Goal: Task Accomplishment & Management: Manage account settings

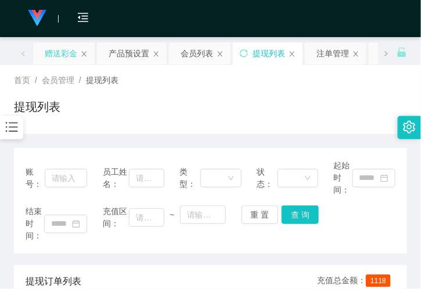
click at [67, 56] on div "赠送彩金" at bounding box center [61, 53] width 33 height 22
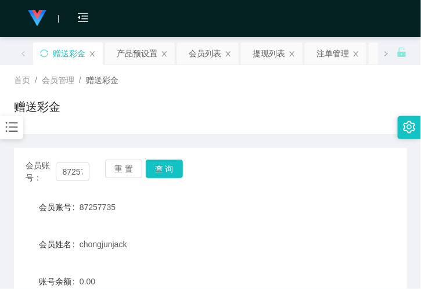
click at [66, 184] on div "会员账号： 87257735 重 置 查 询 会员账号 87257735 会员姓名 chongjunjack 账号余额 0.00 操作类型 彩金加款 彩金扣款…" at bounding box center [210, 289] width 393 height 282
click at [66, 169] on input "87257735" at bounding box center [73, 172] width 34 height 19
drag, startPoint x: 66, startPoint y: 169, endPoint x: 97, endPoint y: 171, distance: 31.5
click at [66, 169] on input "87257735" at bounding box center [73, 172] width 34 height 19
paste input "Yong1978"
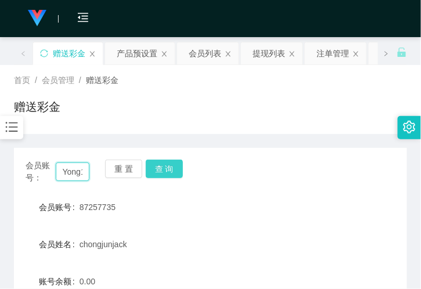
scroll to position [0, 16]
type input "Yong1978"
click at [169, 176] on button "查 询" at bounding box center [164, 169] width 37 height 19
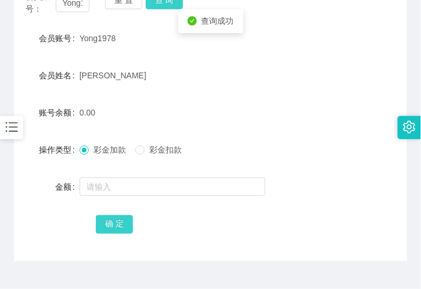
scroll to position [194, 0]
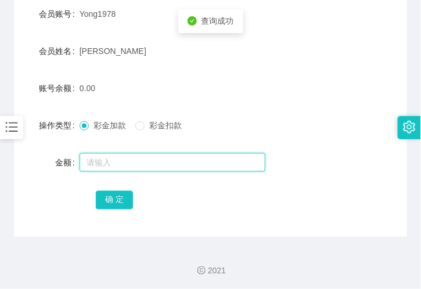
click at [123, 162] on input "text" at bounding box center [173, 162] width 186 height 19
type input "300"
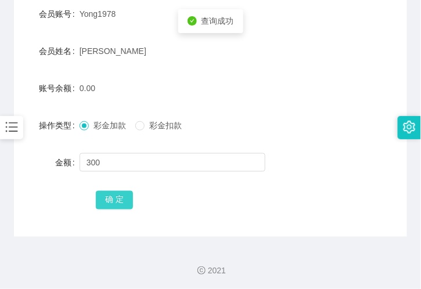
click at [111, 196] on button "确 定" at bounding box center [114, 200] width 37 height 19
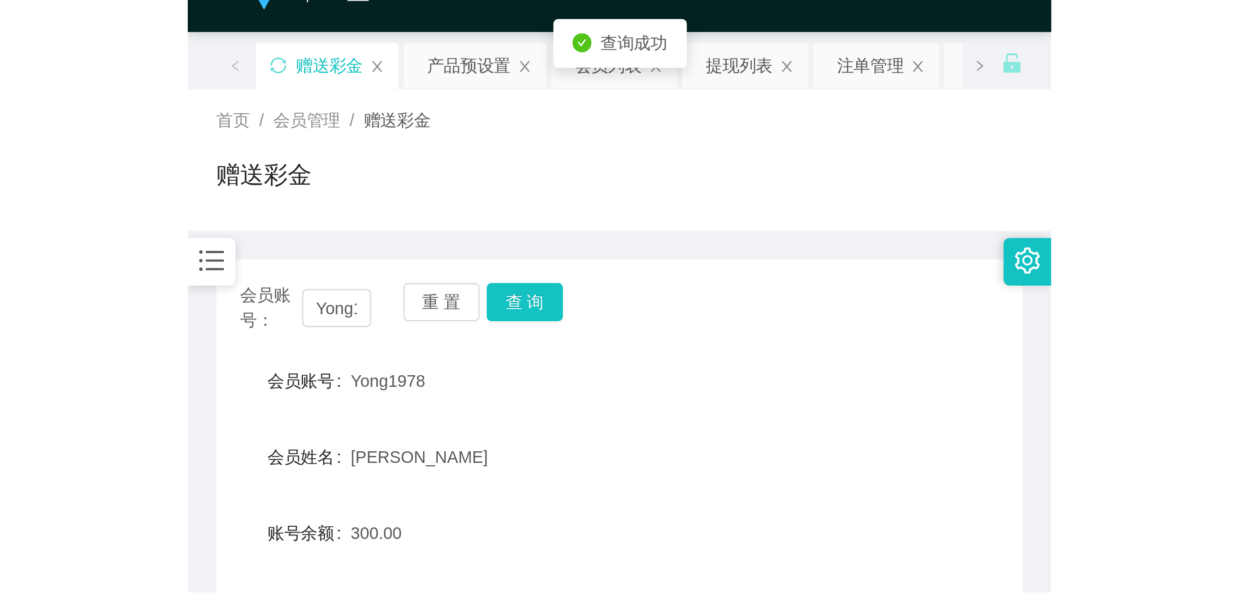
scroll to position [0, 0]
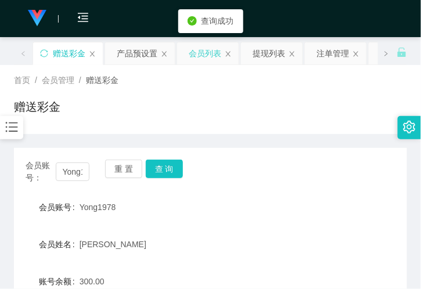
click at [200, 55] on div "会员列表" at bounding box center [205, 53] width 33 height 22
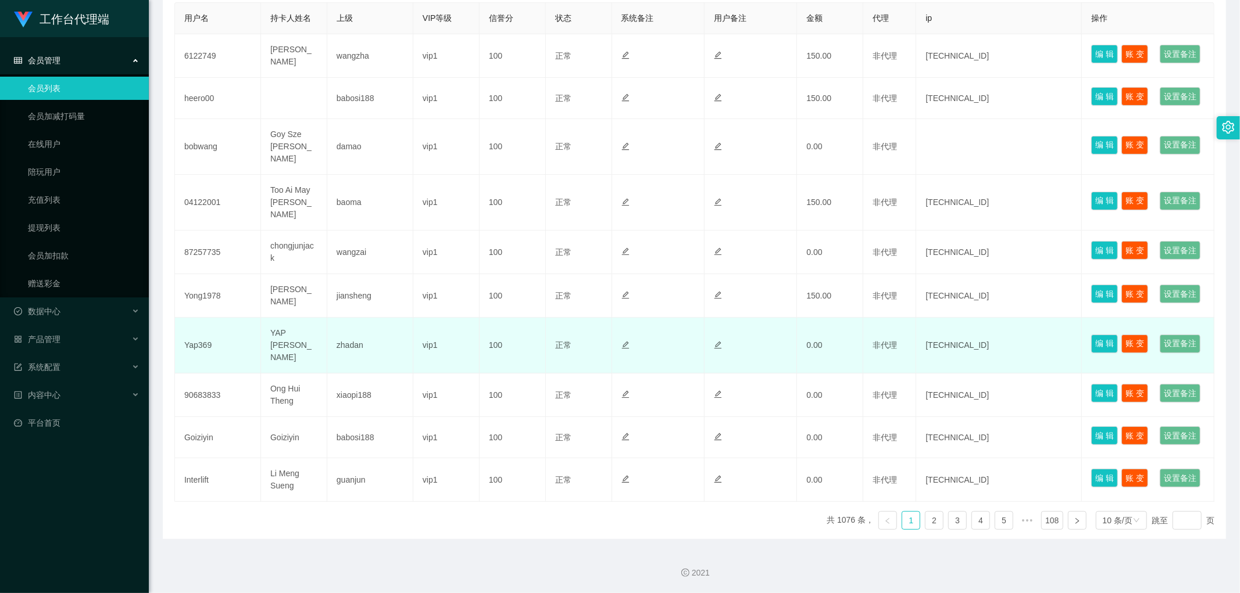
scroll to position [323, 0]
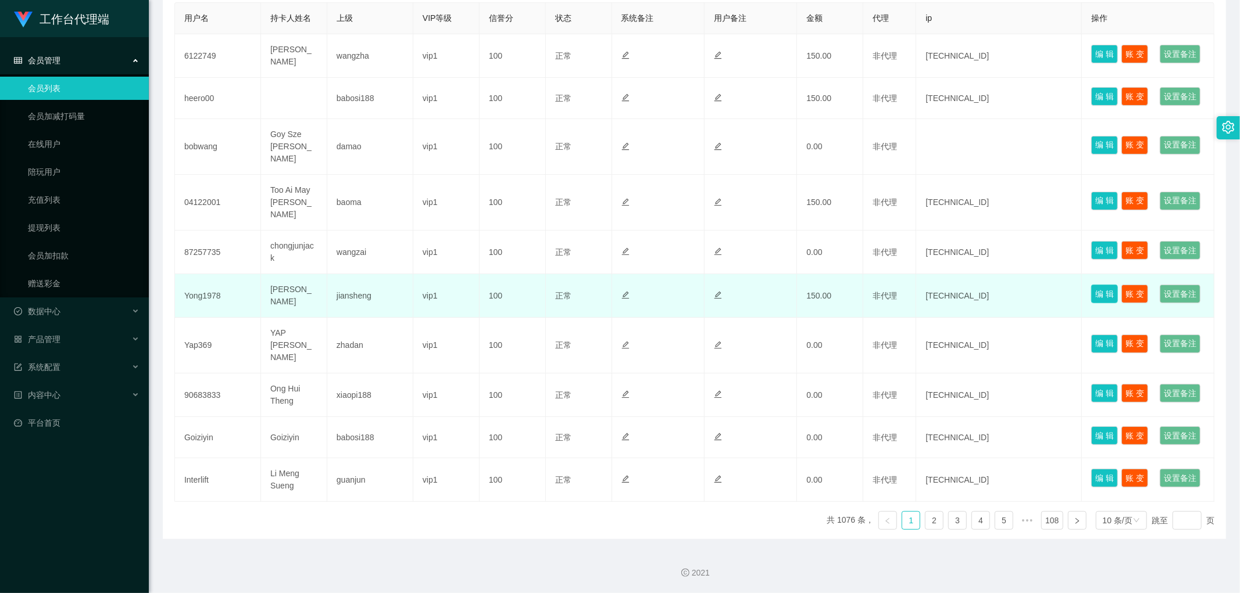
click at [421, 289] on button "编 辑" at bounding box center [1104, 294] width 27 height 19
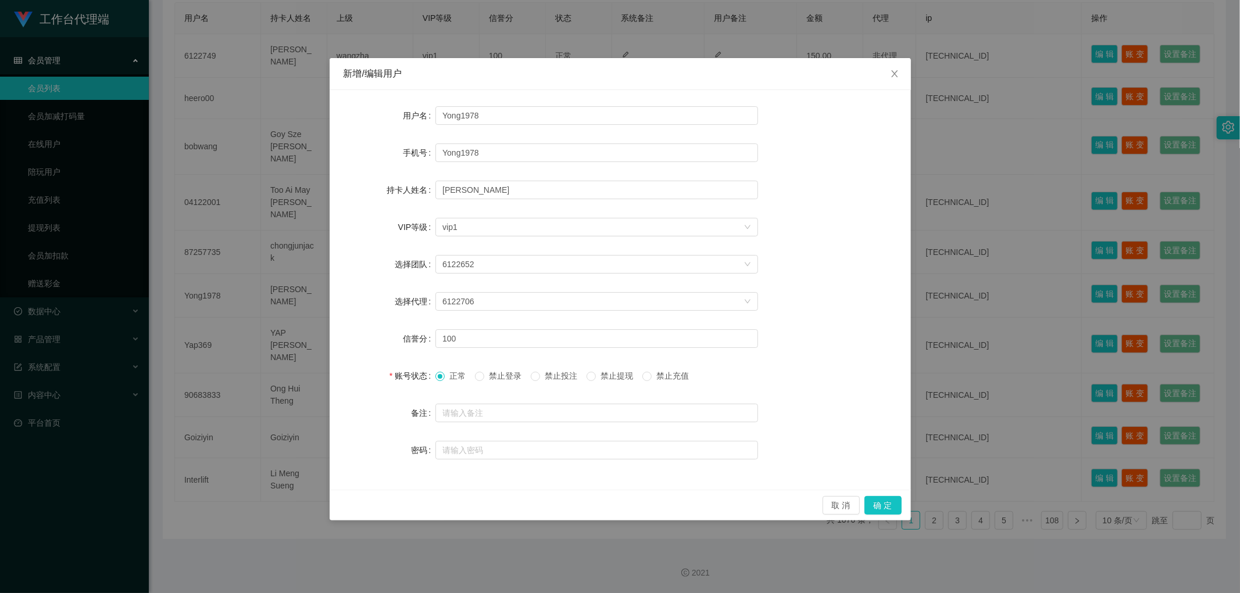
click at [421, 289] on span "禁止提现" at bounding box center [617, 375] width 42 height 9
click at [421, 289] on button "确 定" at bounding box center [882, 505] width 37 height 19
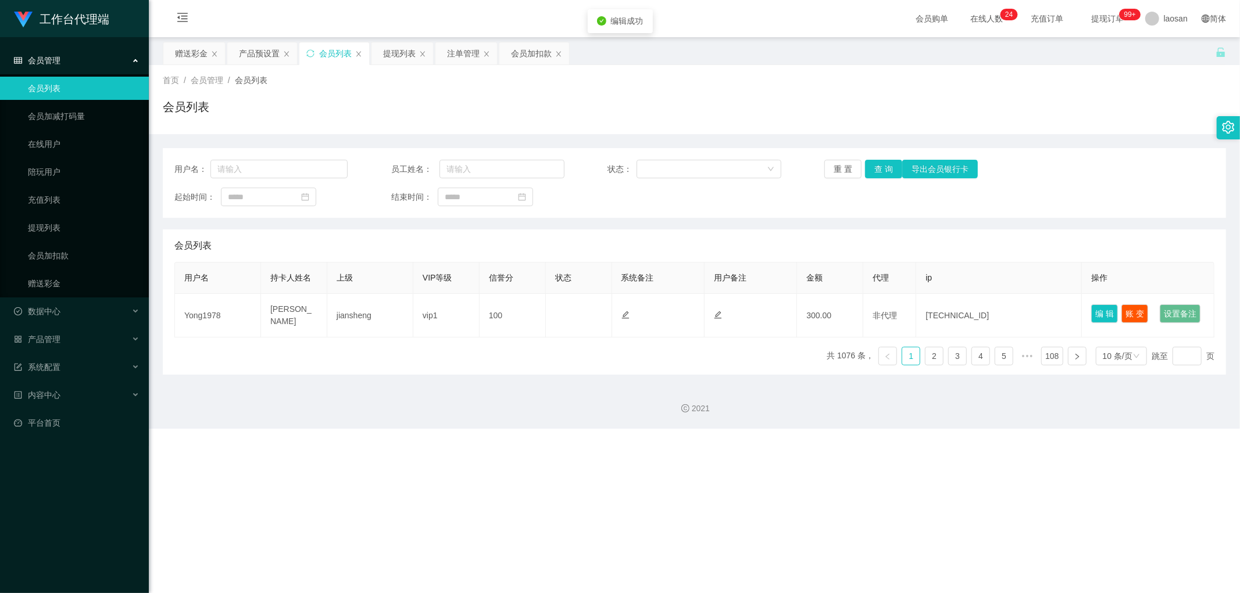
scroll to position [0, 0]
drag, startPoint x: 878, startPoint y: 158, endPoint x: 1025, endPoint y: 102, distance: 158.0
click at [421, 158] on div "用户名： 员工姓名： 状态： 重 置 查 询 导出会员银行卡 起始时间： 结束时间：" at bounding box center [694, 183] width 1063 height 70
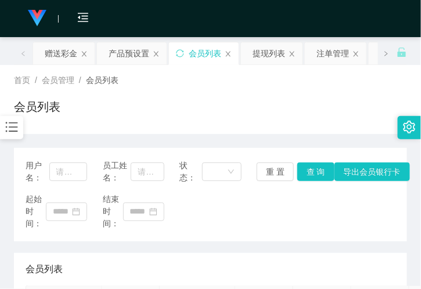
click at [132, 13] on div "会员购单 在线人数 0 1 2 3 4 5 6 7 8 9 0 1 2 3 4 5 6 7 8 9 0 1 2 3 4 5 6 7 8 9 0 1 2 3 4…" at bounding box center [210, 19] width 421 height 38
click at [258, 53] on div "提现列表" at bounding box center [269, 53] width 33 height 22
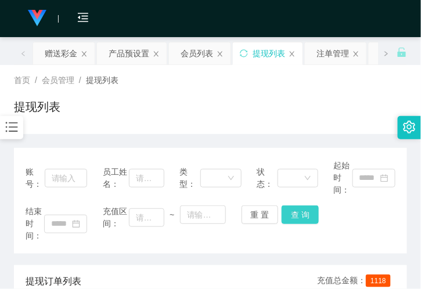
click at [300, 218] on button "查 询" at bounding box center [300, 215] width 37 height 19
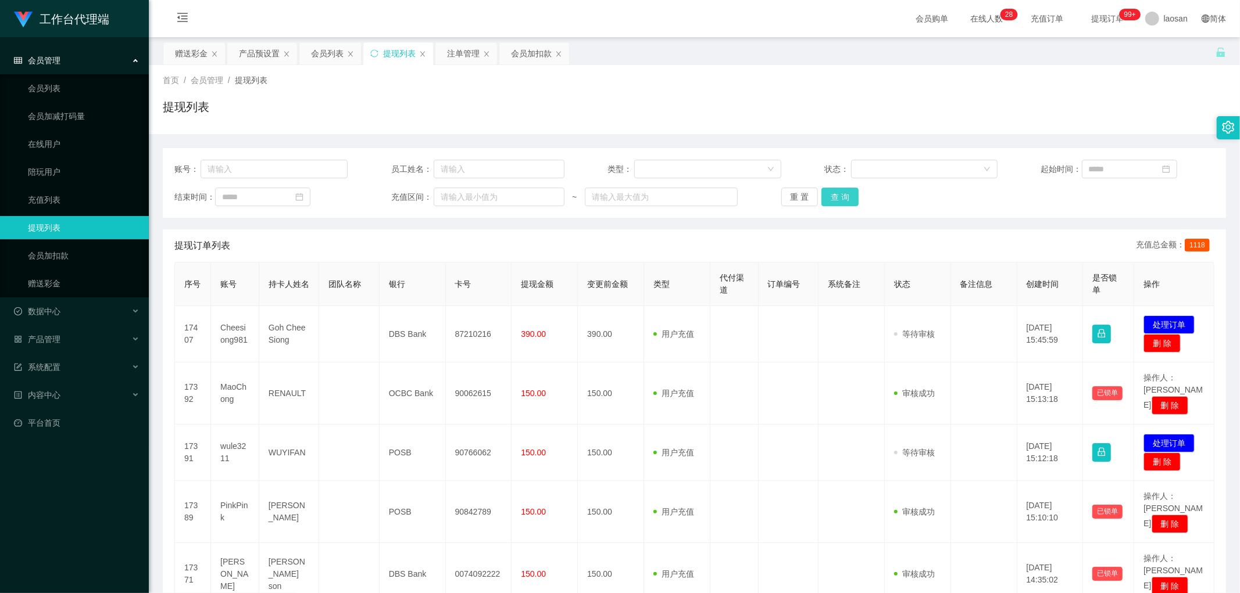
click at [421, 194] on button "查 询" at bounding box center [839, 197] width 37 height 19
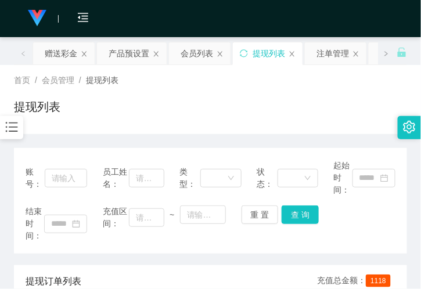
click at [76, 114] on div "提现列表" at bounding box center [210, 111] width 393 height 27
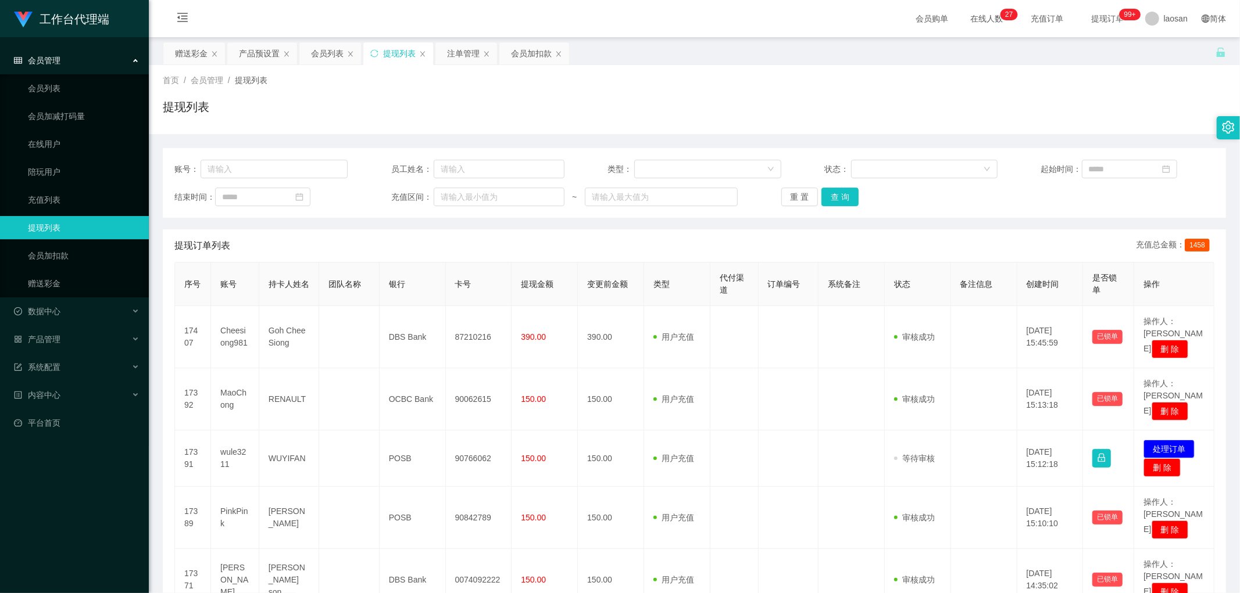
click at [421, 185] on div "账号： 员工姓名： 类型： 状态： 起始时间： 结束时间： 充值区间： ~ 重 置 查 询" at bounding box center [694, 183] width 1063 height 70
click at [421, 201] on button "查 询" at bounding box center [839, 197] width 37 height 19
click at [421, 201] on div "重 置 查 询" at bounding box center [867, 197] width 173 height 19
click at [421, 201] on button "查 询" at bounding box center [839, 197] width 37 height 19
click at [421, 189] on button "查 询" at bounding box center [839, 197] width 37 height 19
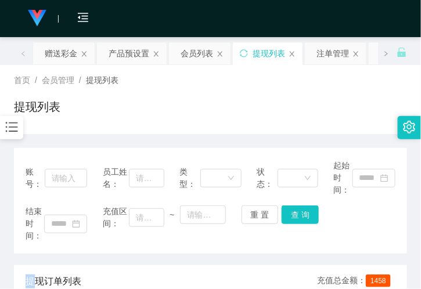
drag, startPoint x: 57, startPoint y: 59, endPoint x: 65, endPoint y: 74, distance: 17.2
click at [57, 59] on div "赠送彩金" at bounding box center [61, 53] width 33 height 22
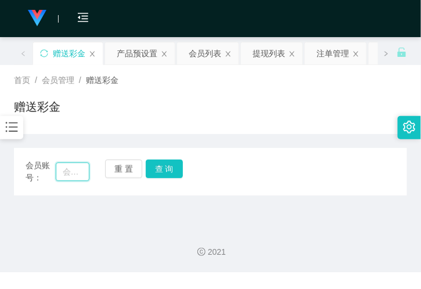
click at [79, 172] on input "text" at bounding box center [73, 172] width 34 height 19
paste input "Yong1978"
type input "Yong1978"
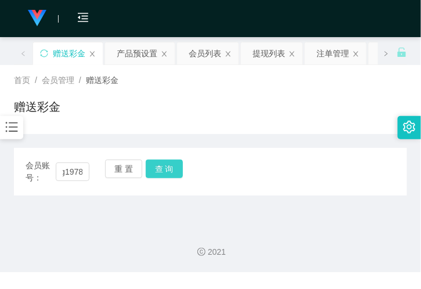
click at [164, 166] on button "查 询" at bounding box center [164, 169] width 37 height 19
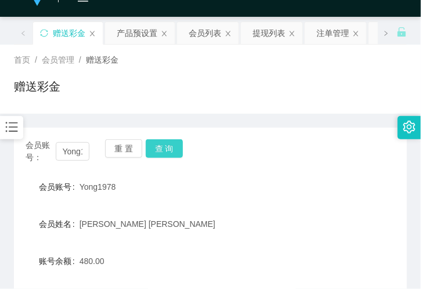
scroll to position [0, 0]
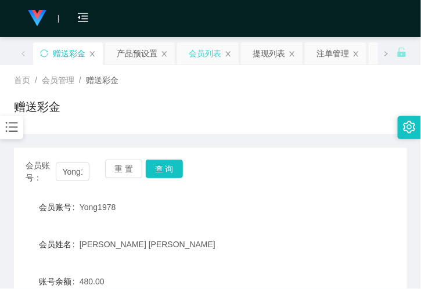
click at [200, 54] on div "会员列表" at bounding box center [205, 53] width 33 height 22
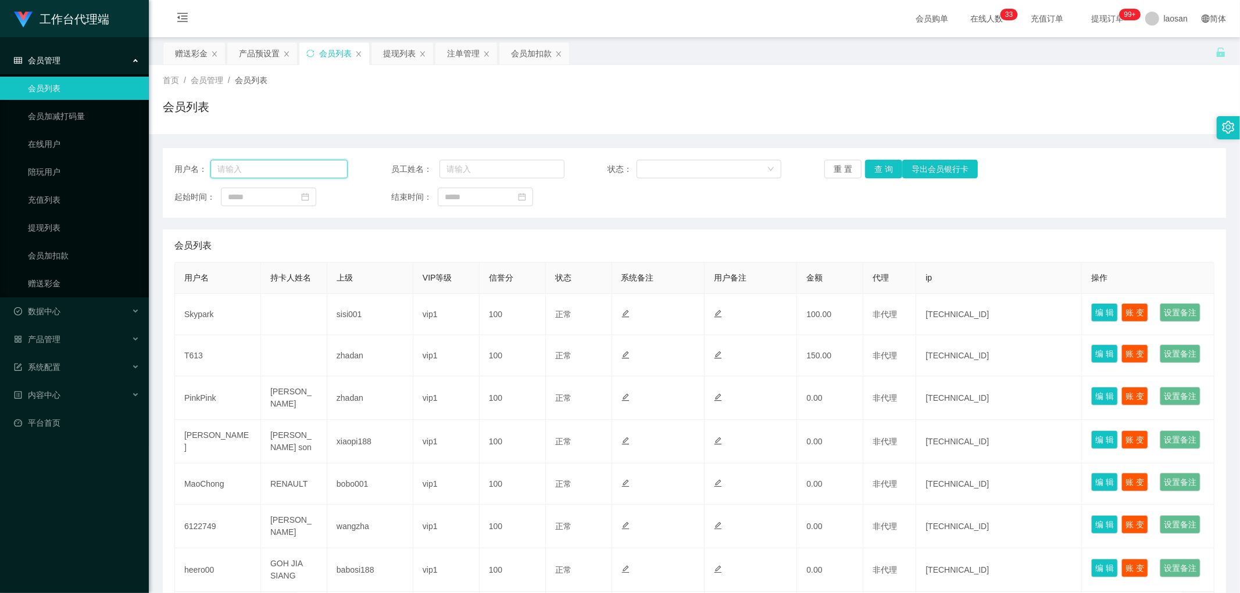
drag, startPoint x: 323, startPoint y: 170, endPoint x: 348, endPoint y: 170, distance: 25.0
click at [323, 170] on input "text" at bounding box center [278, 169] width 137 height 19
paste input "Yong1978"
type input "Yong1978"
drag, startPoint x: 893, startPoint y: 176, endPoint x: 885, endPoint y: 175, distance: 7.6
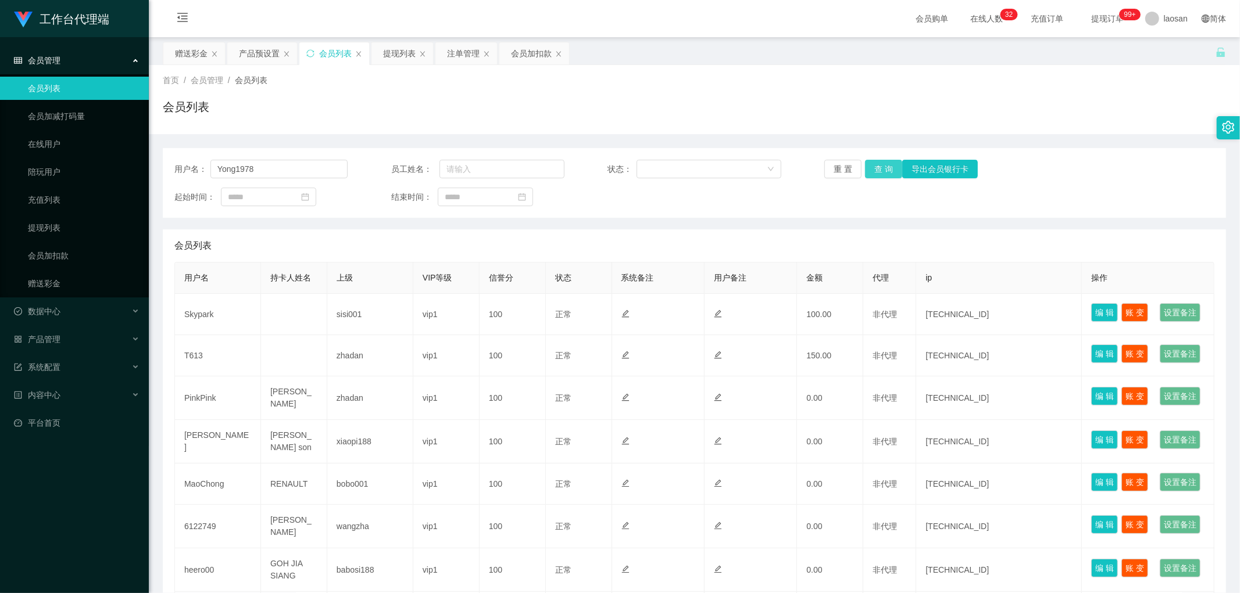
click at [421, 175] on button "查 询" at bounding box center [883, 169] width 37 height 19
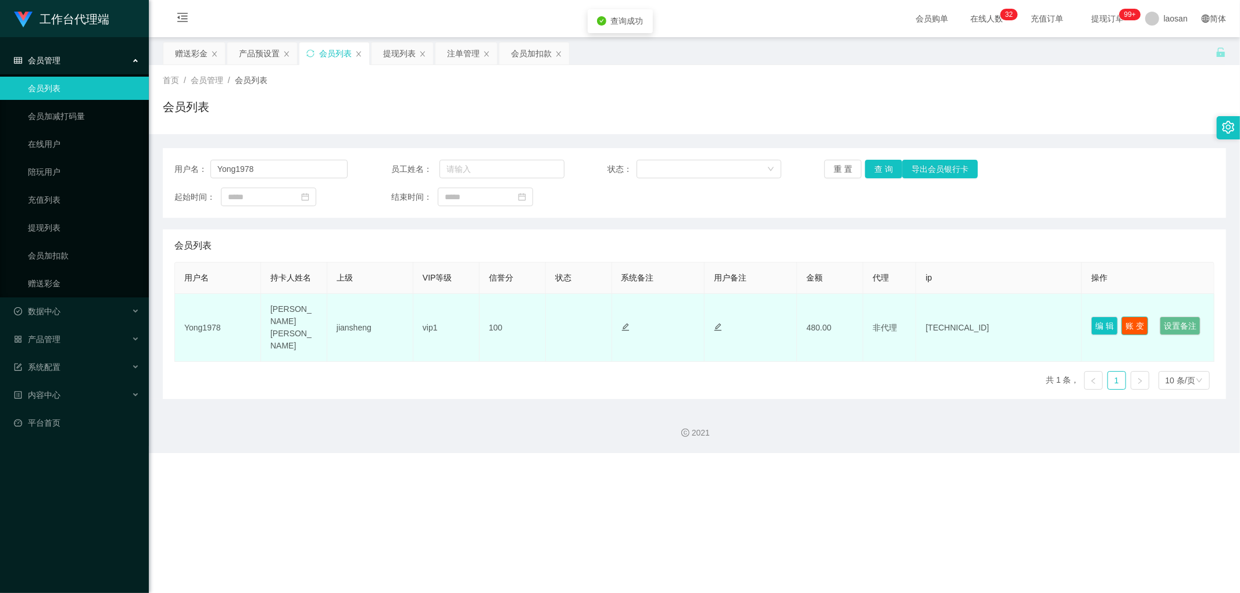
click at [421, 289] on button "账 变" at bounding box center [1134, 326] width 27 height 19
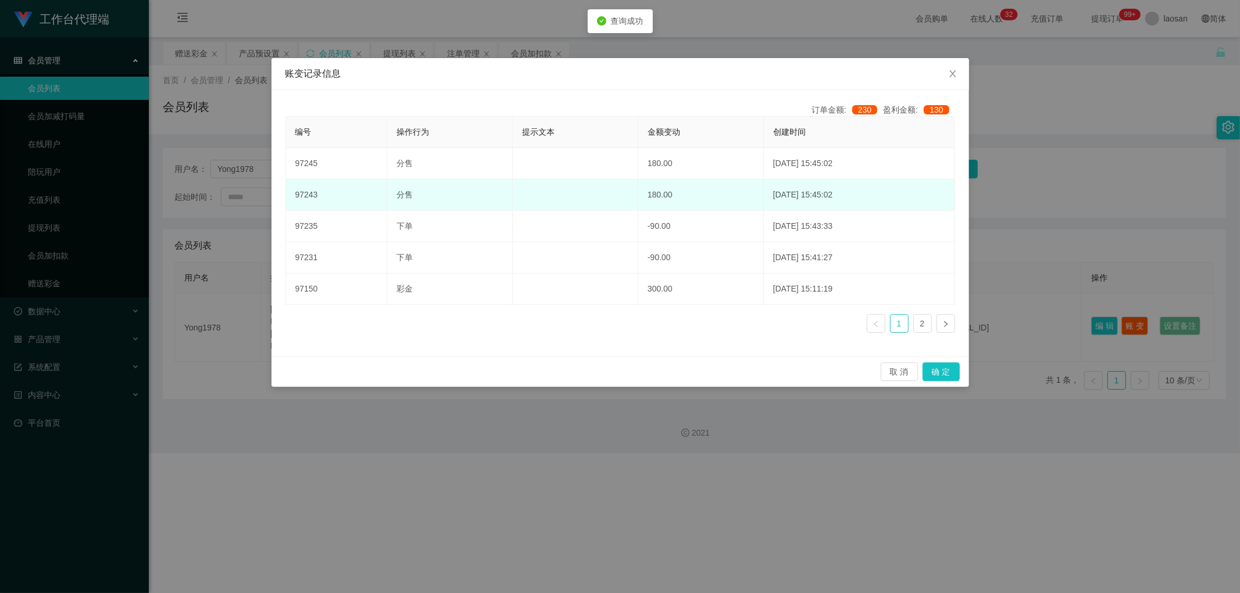
click at [421, 195] on td "180.00" at bounding box center [701, 195] width 126 height 31
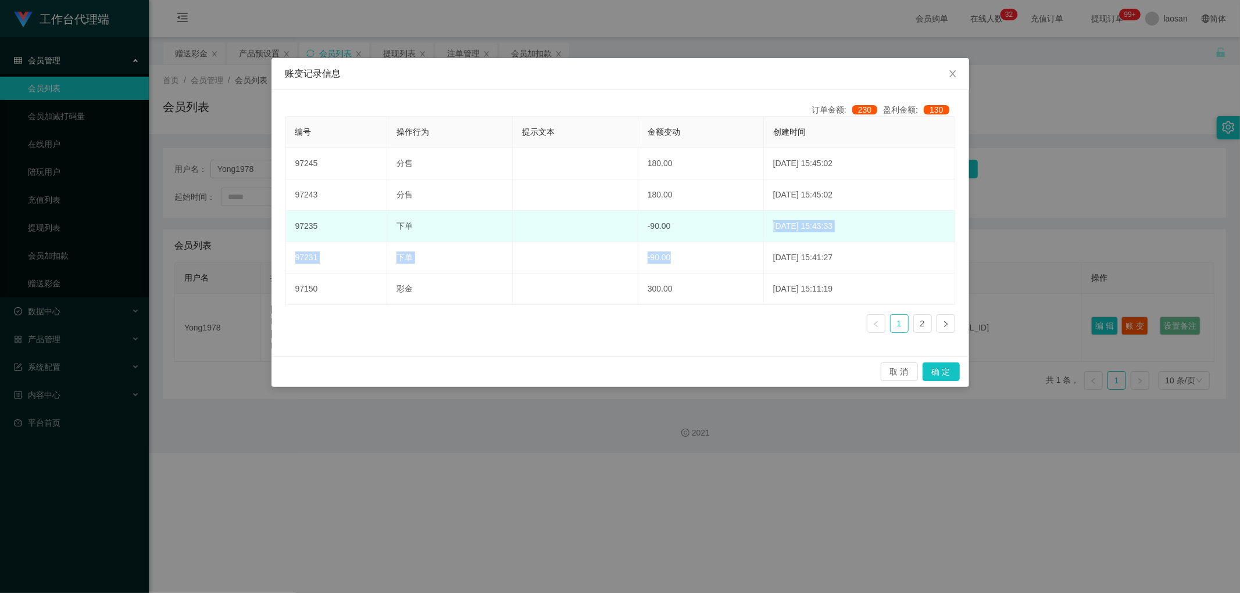
drag, startPoint x: 696, startPoint y: 258, endPoint x: 685, endPoint y: 225, distance: 34.4
click at [421, 228] on tbody "97245 分售 180.00 [DATE] 15:45:02 97243 分售 180.00 [DATE] 15:45:02 97235 下单 -90.00…" at bounding box center [620, 226] width 669 height 157
click at [421, 230] on td "-90.00" at bounding box center [701, 226] width 126 height 31
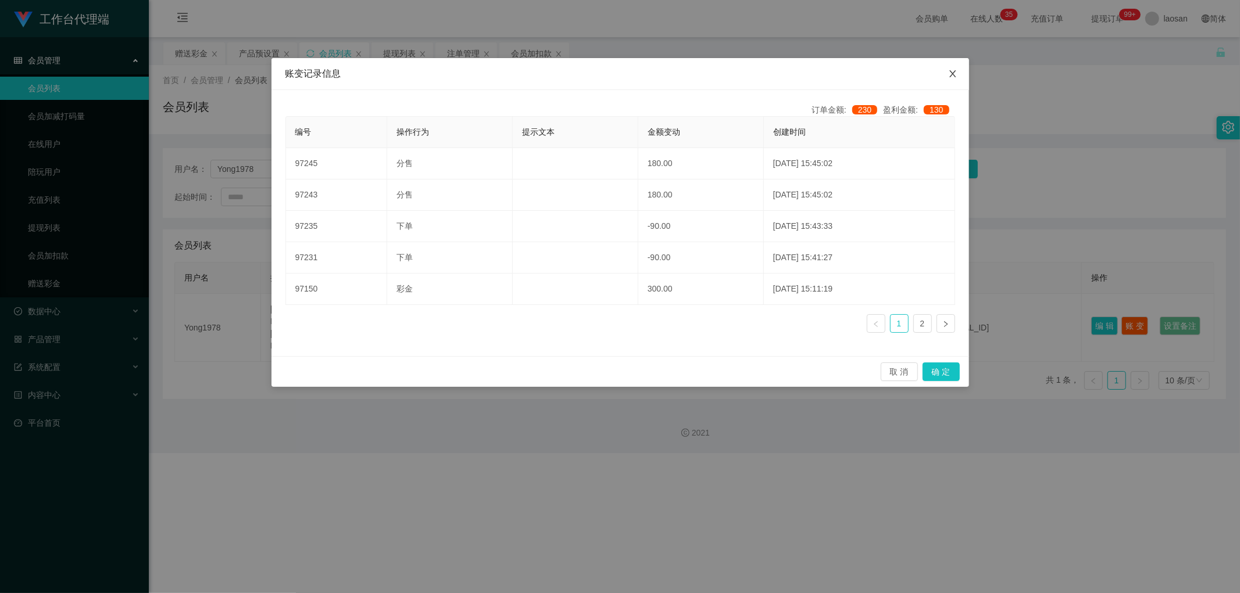
click at [421, 73] on icon "图标: close" at bounding box center [952, 73] width 9 height 9
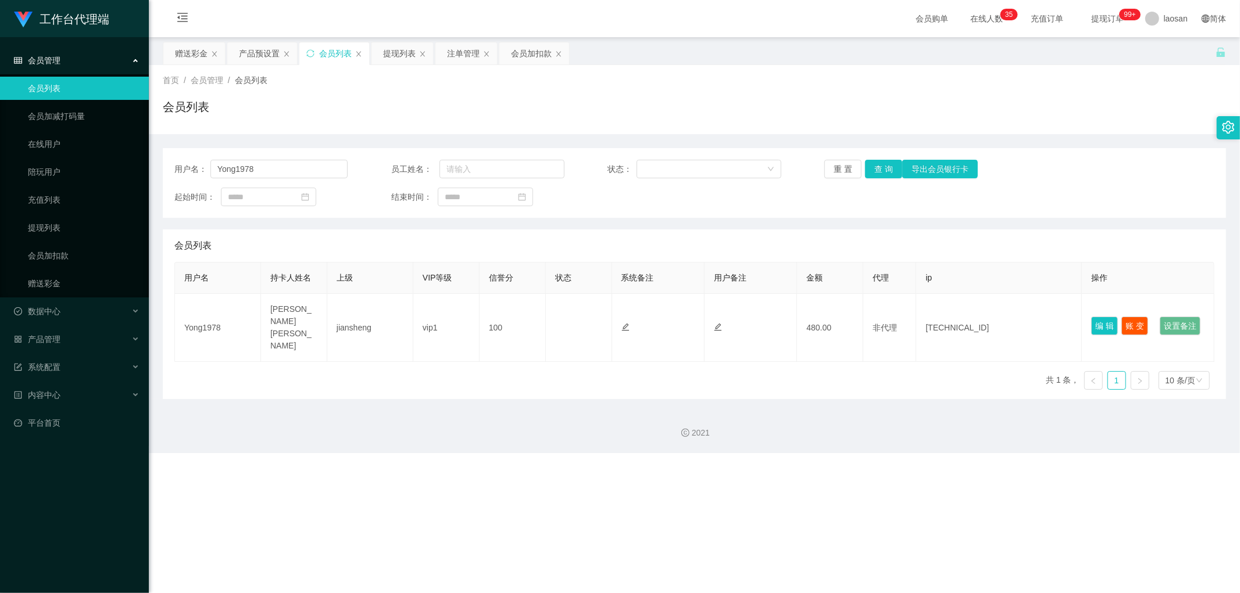
click at [421, 111] on div "会员列表" at bounding box center [694, 111] width 1063 height 27
click at [199, 59] on div "赠送彩金" at bounding box center [191, 53] width 33 height 22
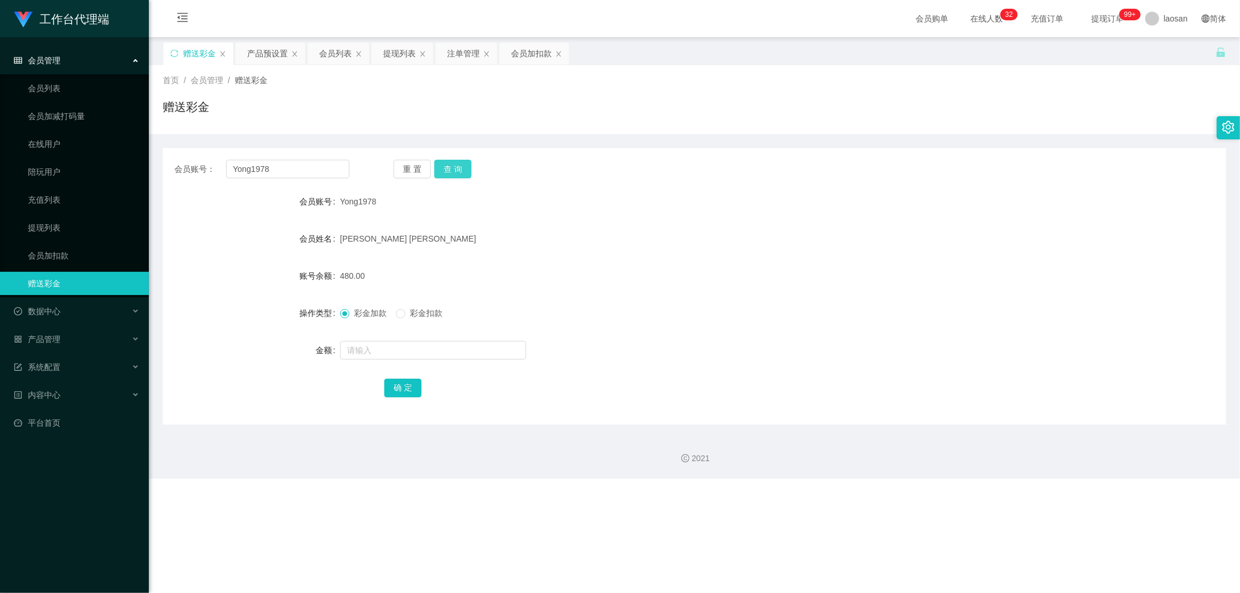
click at [421, 170] on button "查 询" at bounding box center [452, 169] width 37 height 19
click at [409, 289] on div "彩金加款 彩金扣款" at bounding box center [650, 313] width 620 height 23
click at [409, 289] on span "彩金扣款" at bounding box center [426, 313] width 42 height 9
click at [410, 289] on input "text" at bounding box center [433, 350] width 186 height 19
type input "90"
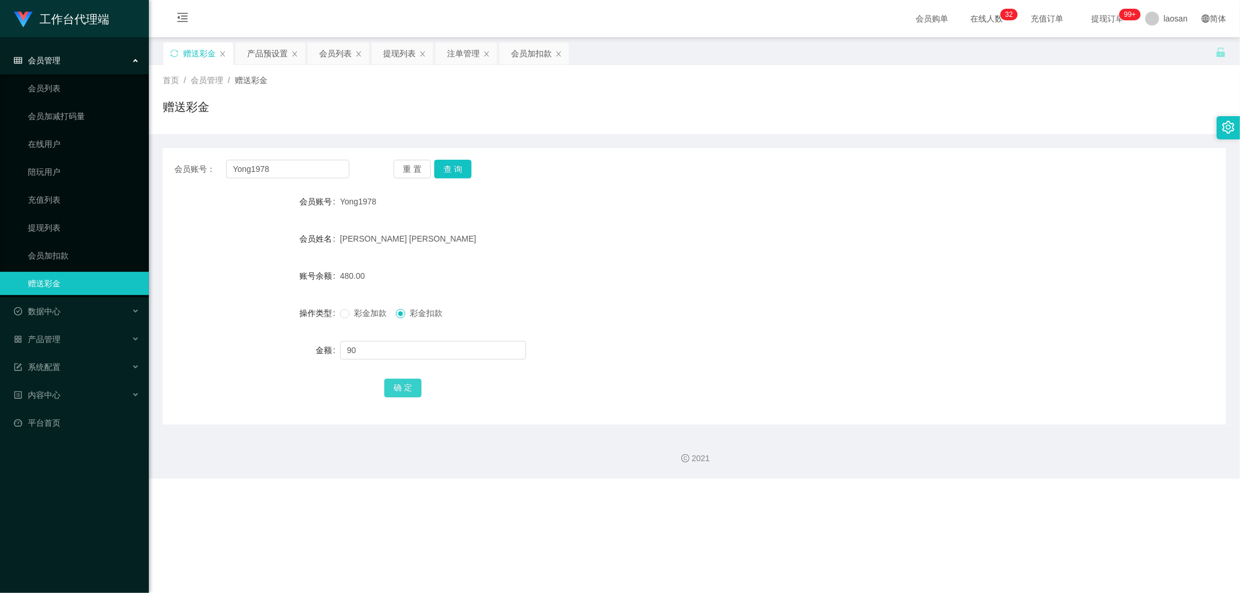
click at [407, 289] on button "确 定" at bounding box center [402, 388] width 37 height 19
drag, startPoint x: 453, startPoint y: 228, endPoint x: 681, endPoint y: 171, distance: 234.3
click at [421, 224] on form "会员账号 Yong1978 会员姓名 [PERSON_NAME] [PERSON_NAME] 账号余额 390.00 操作类型 彩金加款 彩金扣款 金额 确 定" at bounding box center [694, 294] width 1063 height 209
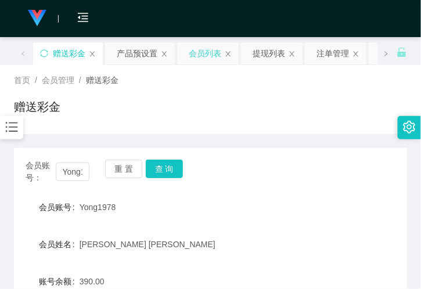
click at [200, 51] on div "会员列表" at bounding box center [205, 53] width 33 height 22
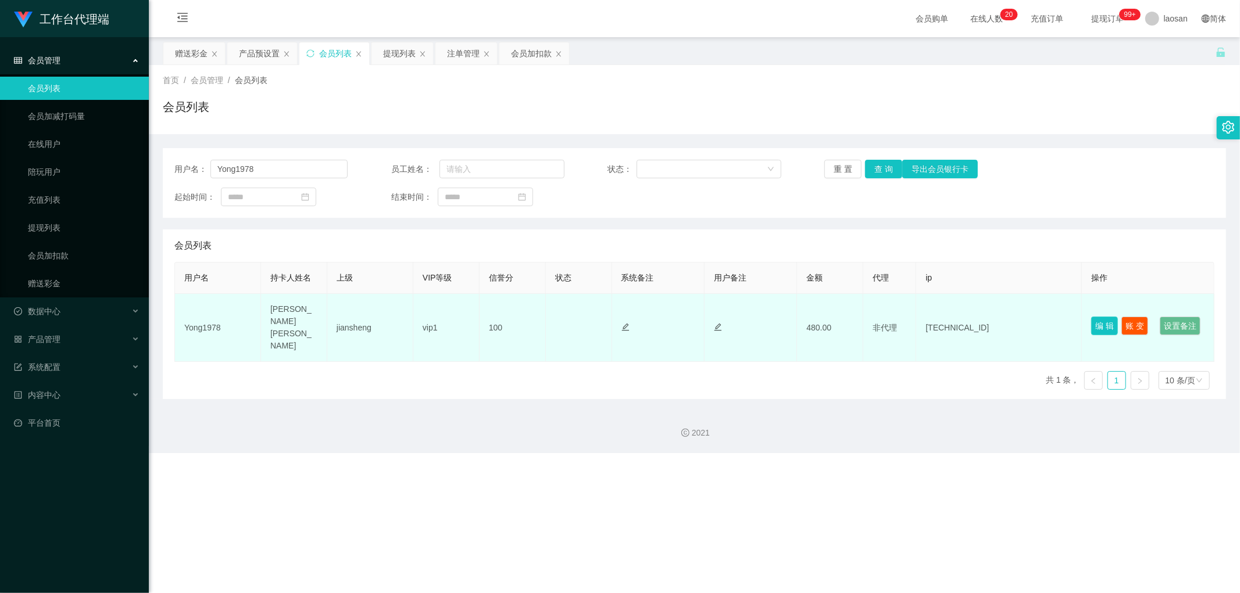
click at [421, 289] on button "编 辑" at bounding box center [1104, 326] width 27 height 19
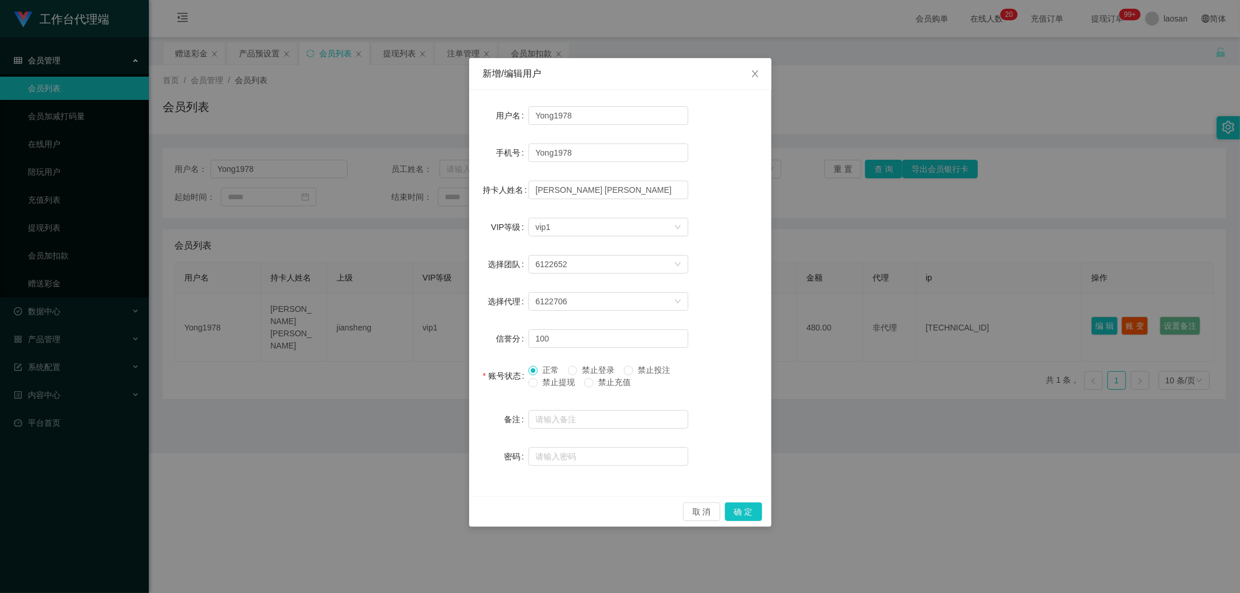
click at [421, 289] on span "正常" at bounding box center [551, 370] width 26 height 9
click at [421, 289] on button "确 定" at bounding box center [743, 512] width 37 height 19
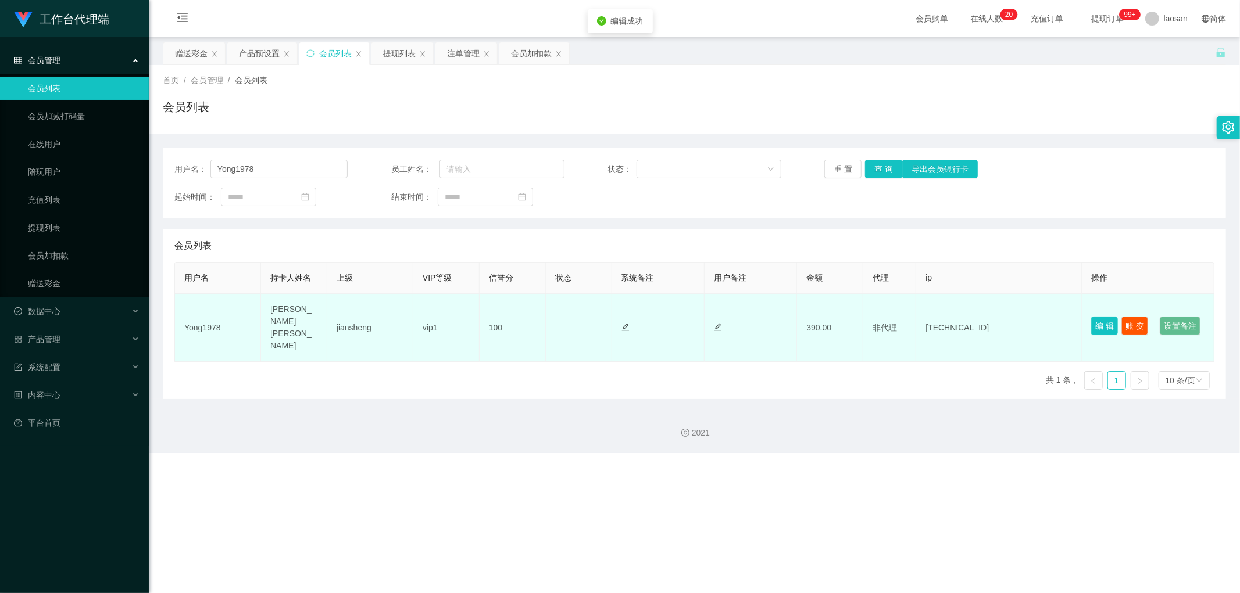
click at [421, 289] on button "编 辑" at bounding box center [1104, 326] width 27 height 19
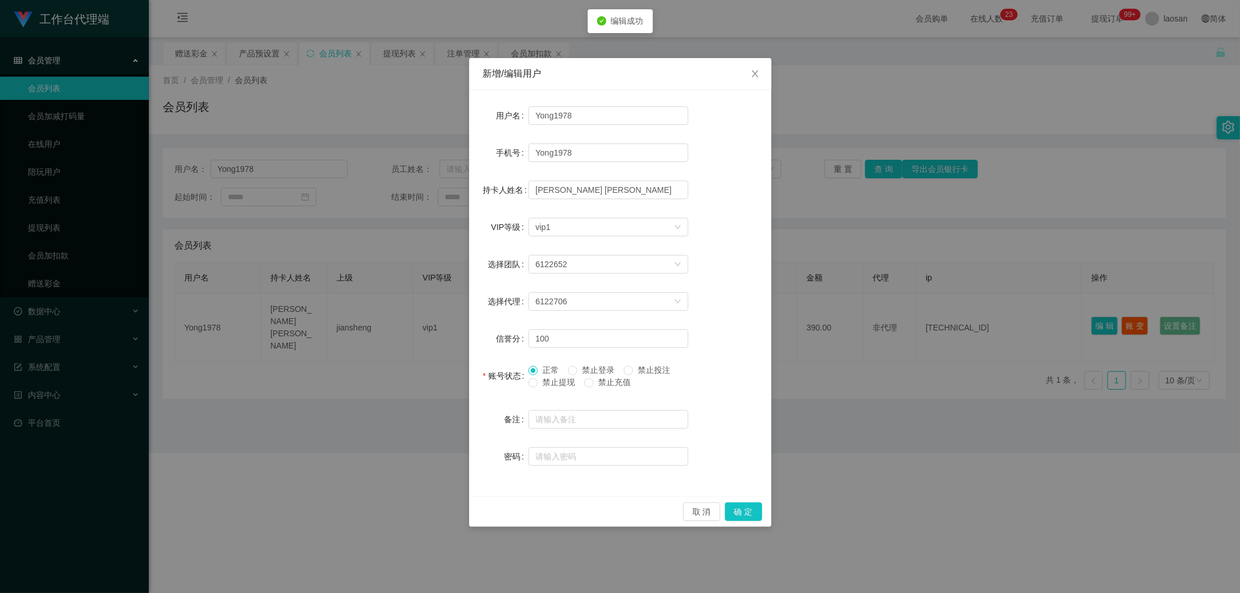
click at [421, 289] on span "禁止提现" at bounding box center [559, 382] width 42 height 9
click at [421, 289] on span "正常" at bounding box center [551, 370] width 26 height 9
click at [421, 289] on button "确 定" at bounding box center [743, 512] width 37 height 19
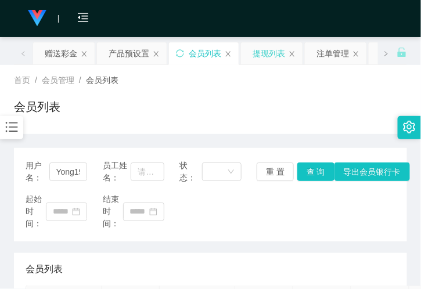
click at [263, 56] on div "提现列表" at bounding box center [269, 53] width 33 height 22
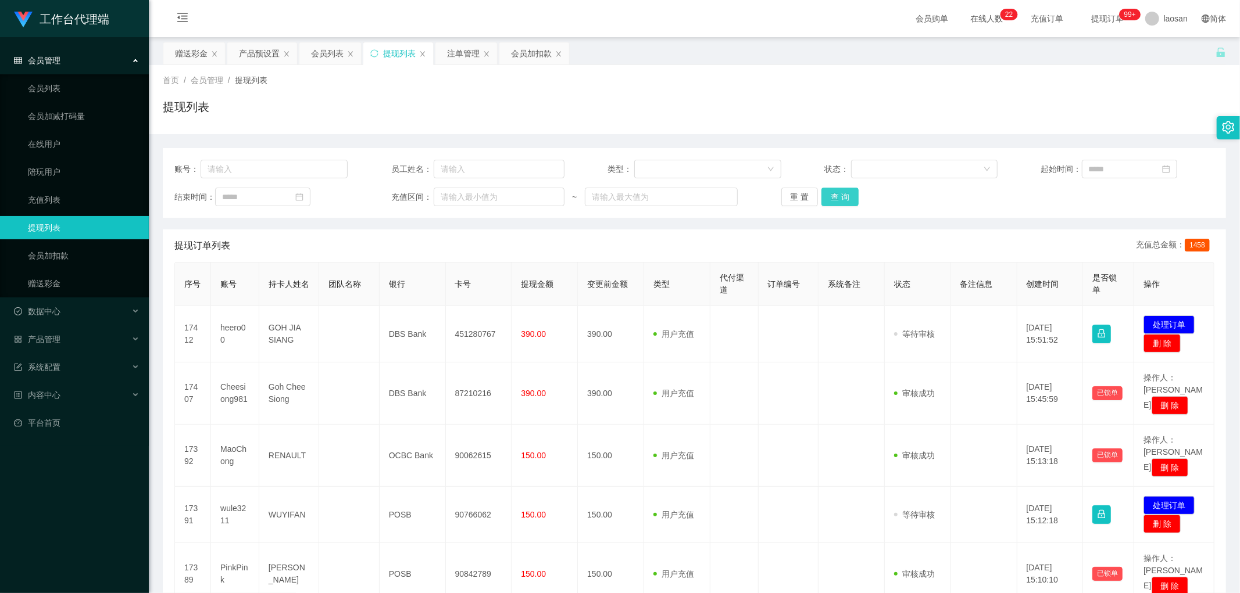
click at [421, 196] on button "查 询" at bounding box center [839, 197] width 37 height 19
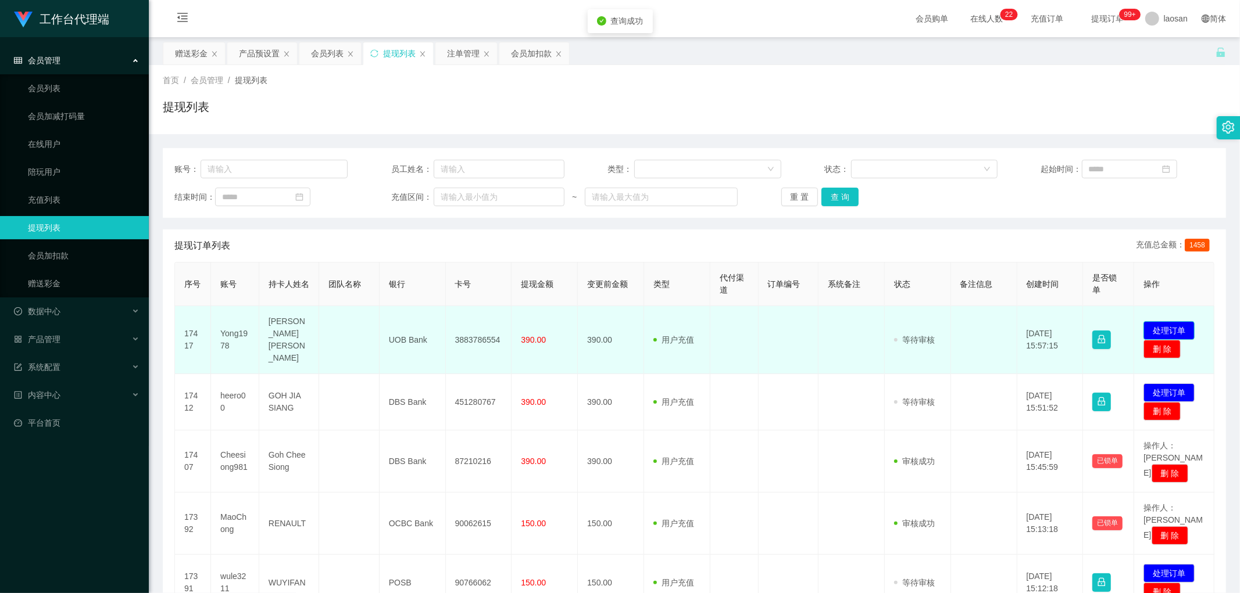
click at [421, 289] on button "处理订单" at bounding box center [1168, 330] width 51 height 19
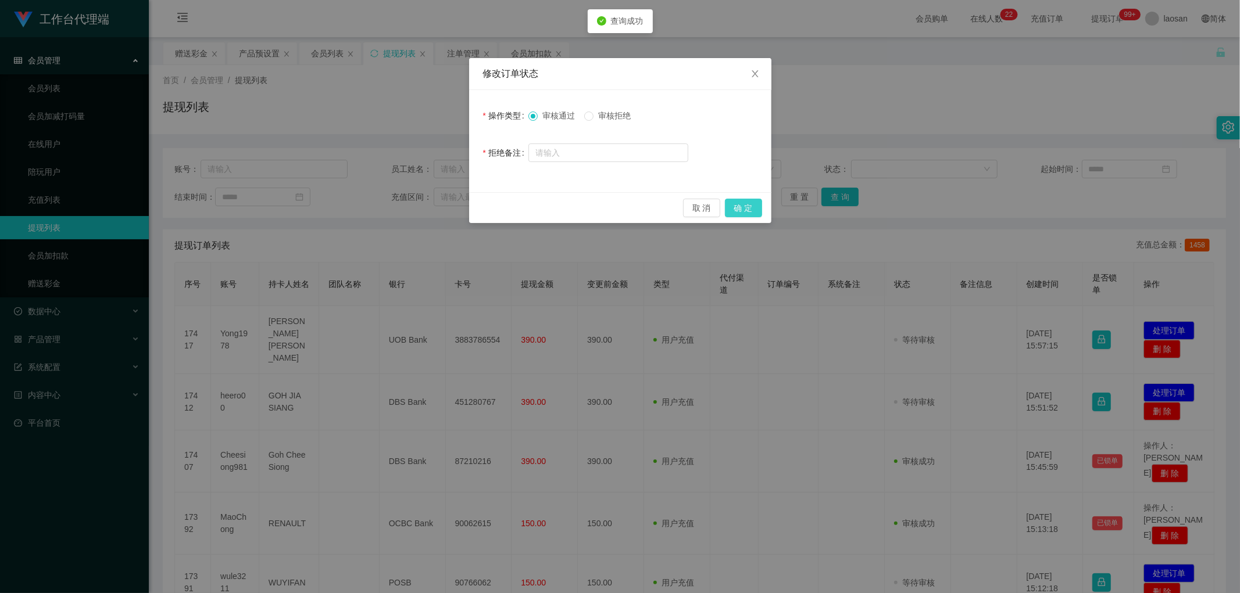
drag, startPoint x: 750, startPoint y: 205, endPoint x: 735, endPoint y: 204, distance: 15.7
click at [421, 205] on button "确 定" at bounding box center [743, 208] width 37 height 19
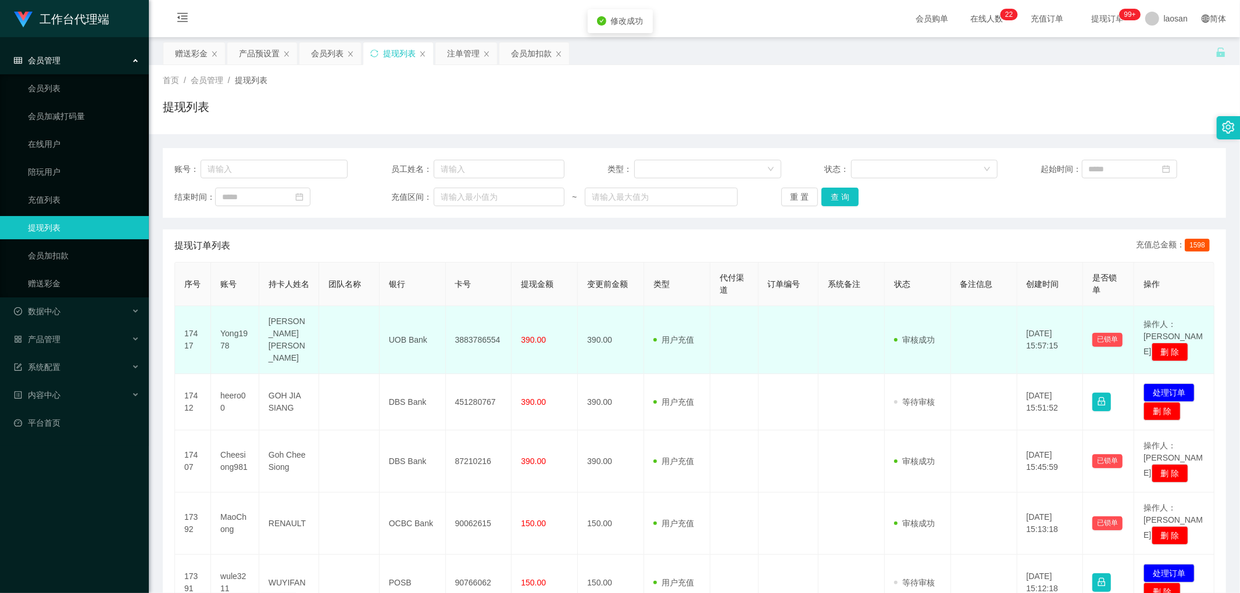
click at [421, 289] on td "3883786554" at bounding box center [479, 340] width 66 height 68
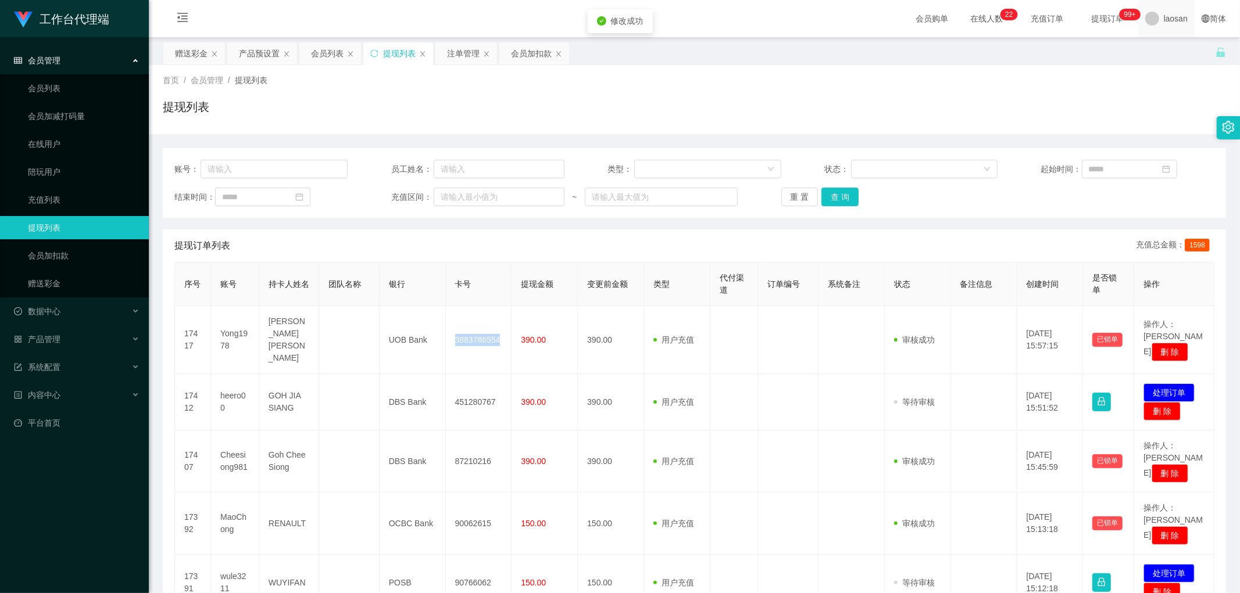
copy td "3883786554"
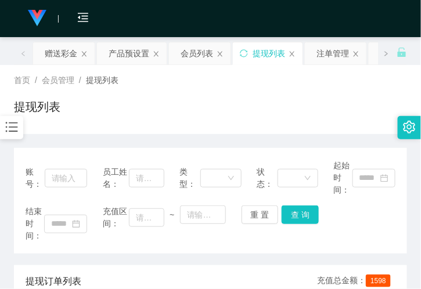
drag, startPoint x: 142, startPoint y: 128, endPoint x: 277, endPoint y: 22, distance: 172.1
click at [142, 128] on div "首页 / 会员管理 / 提现列表 / 提现列表" at bounding box center [210, 99] width 421 height 69
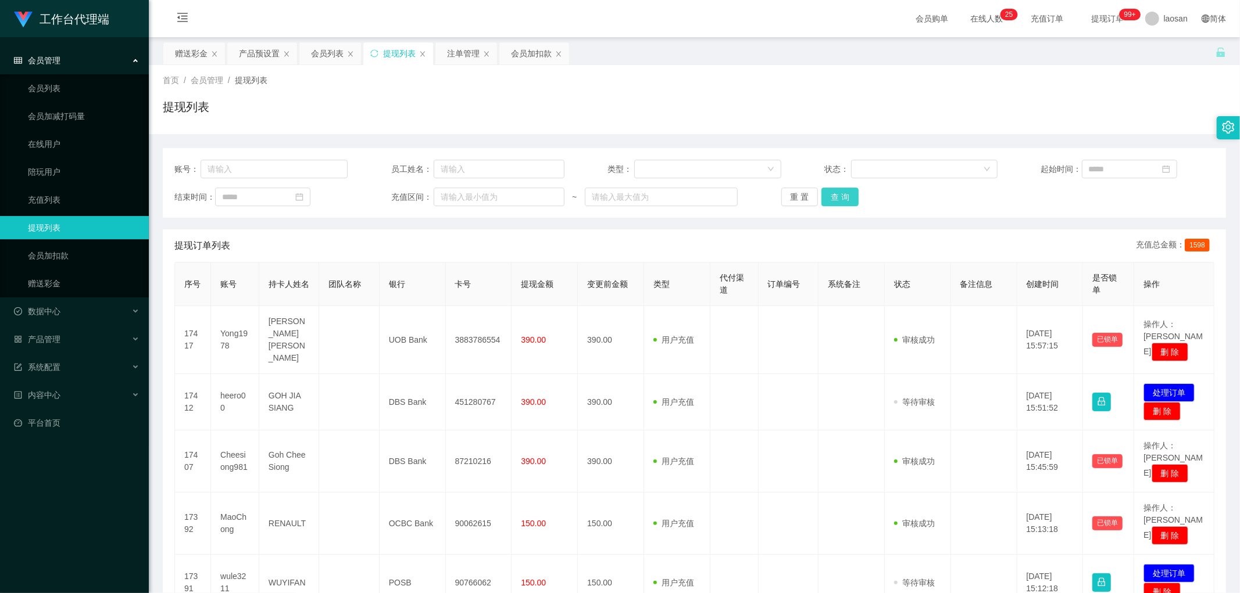
click at [421, 196] on button "查 询" at bounding box center [839, 197] width 37 height 19
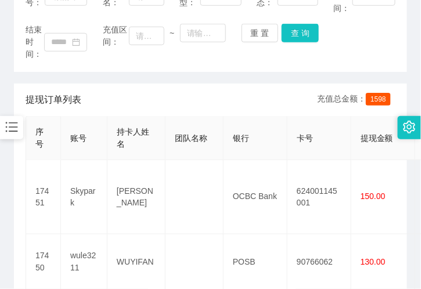
scroll to position [181, 0]
click at [142, 141] on div "持卡人姓名" at bounding box center [136, 139] width 39 height 24
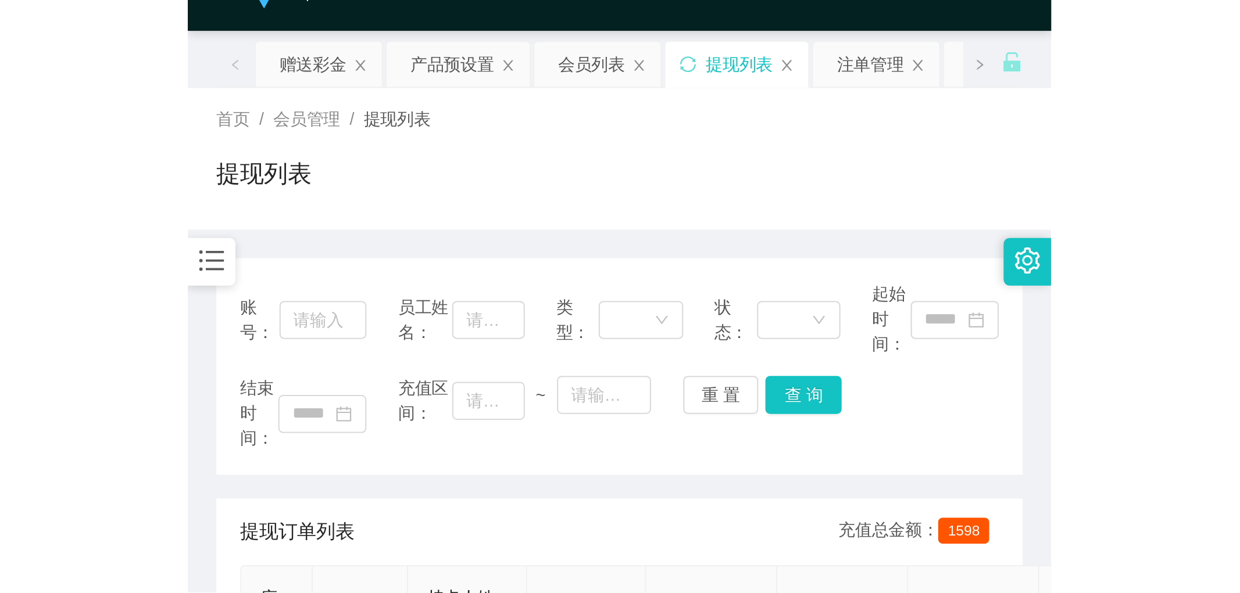
scroll to position [0, 0]
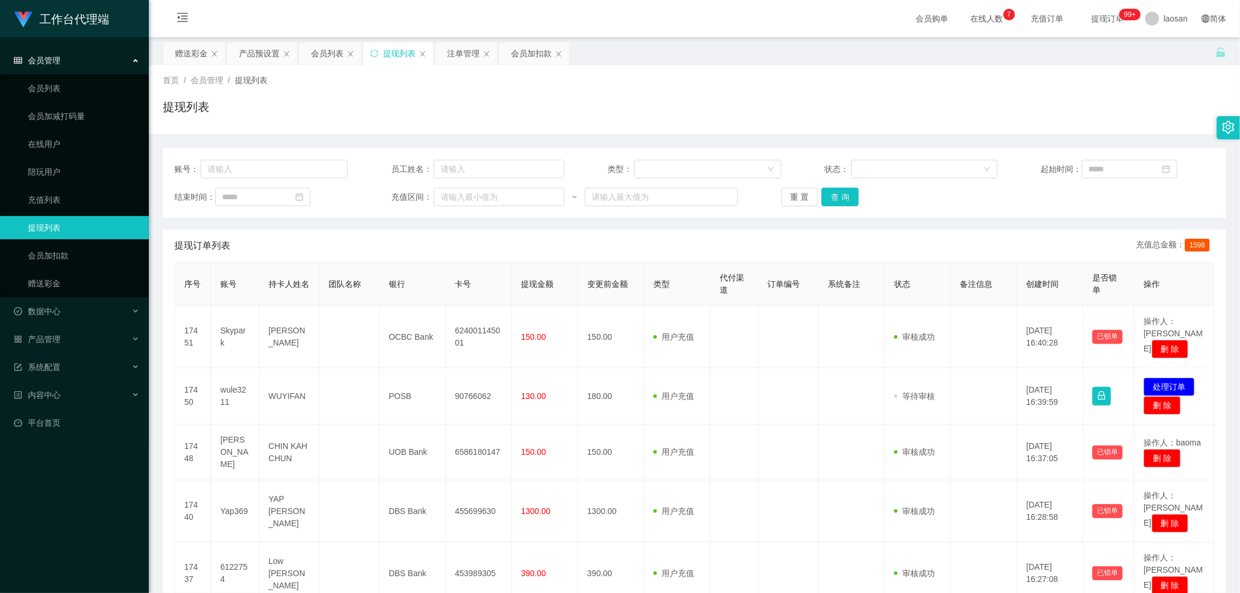
click at [399, 54] on div "提现列表" at bounding box center [399, 53] width 33 height 22
click at [339, 51] on div "会员列表" at bounding box center [327, 53] width 33 height 22
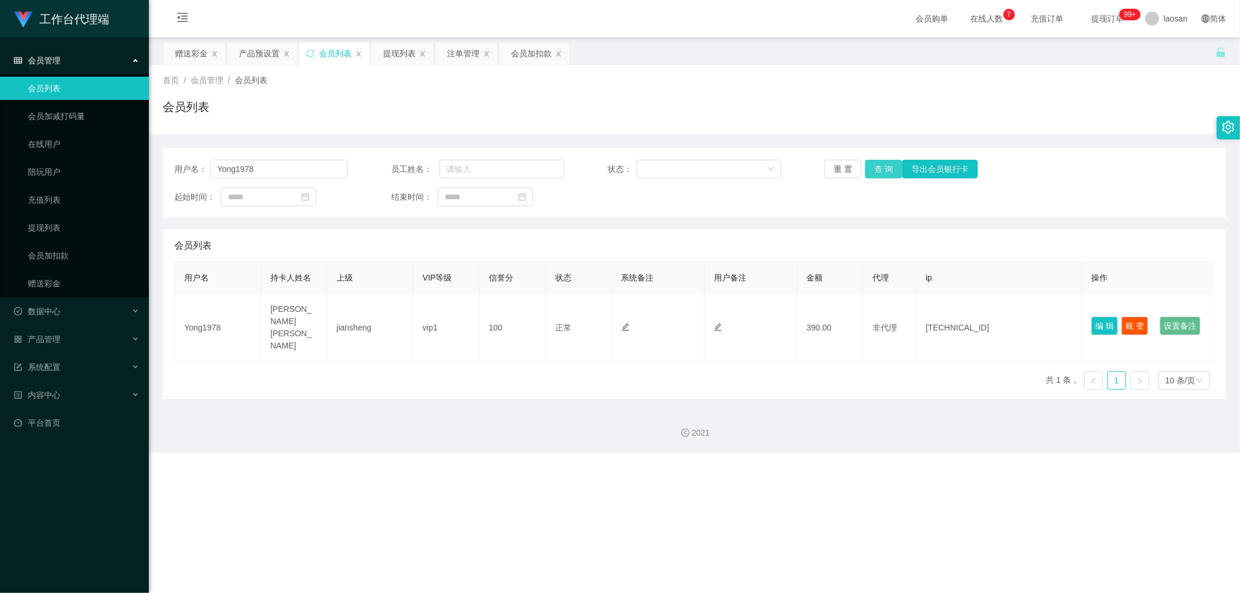
click at [421, 171] on button "查 询" at bounding box center [883, 169] width 37 height 19
click at [275, 176] on input "Yong1978" at bounding box center [278, 169] width 137 height 19
click at [421, 171] on button "查 询" at bounding box center [883, 169] width 37 height 19
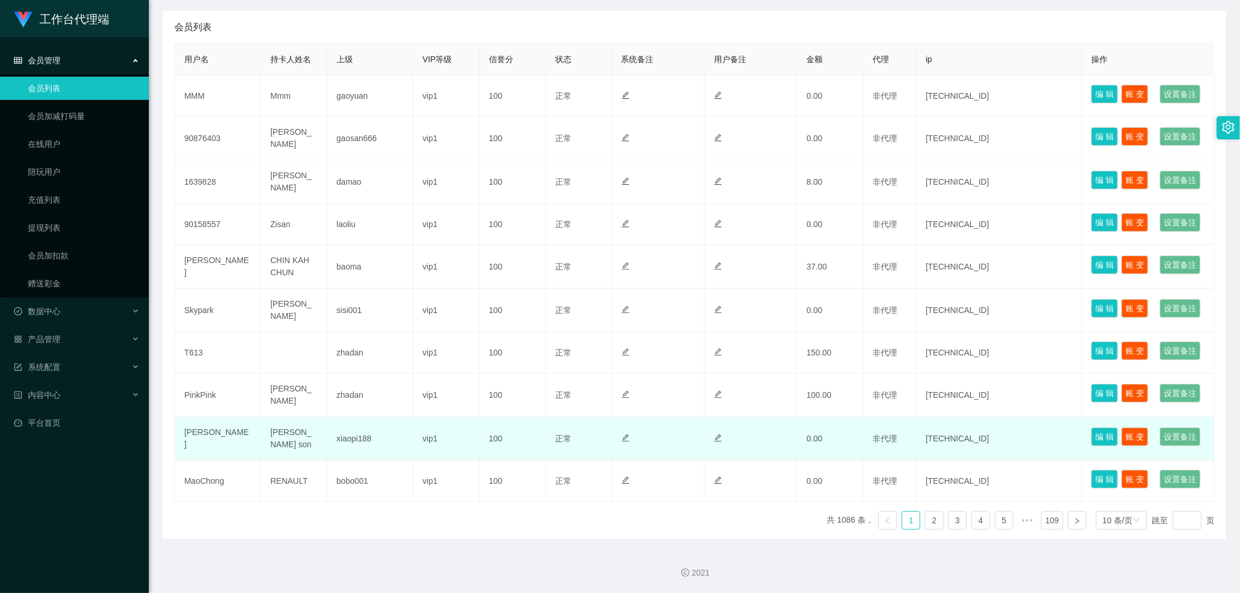
scroll to position [425, 0]
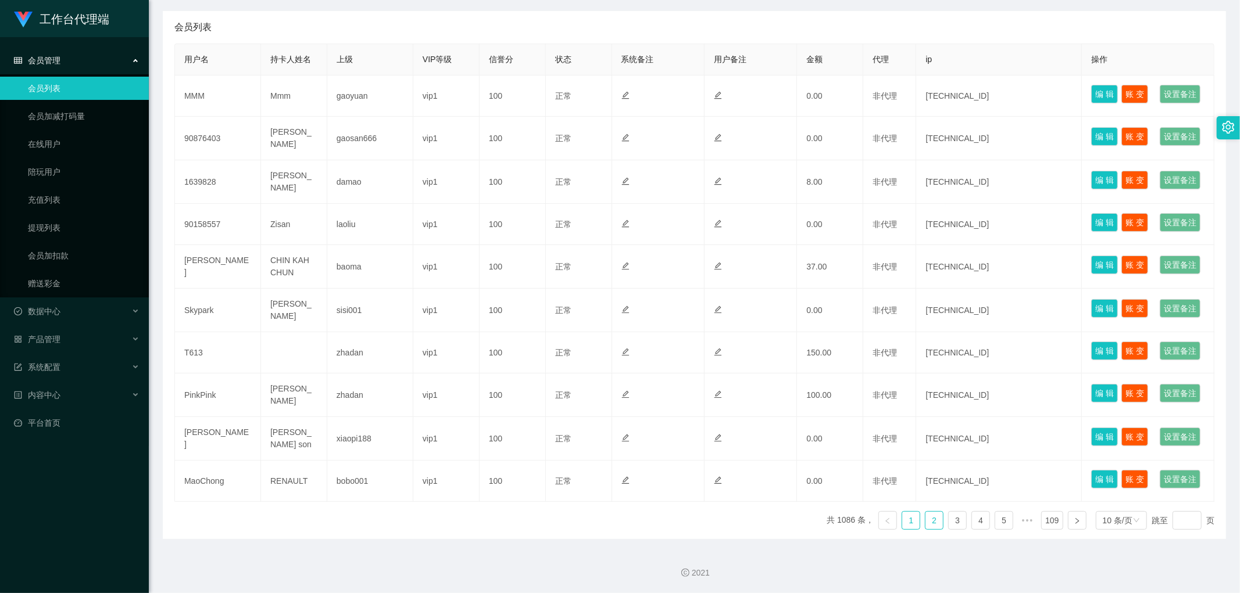
click at [421, 289] on link "2" at bounding box center [933, 520] width 17 height 17
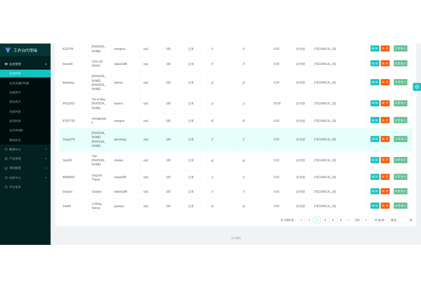
scroll to position [296, 0]
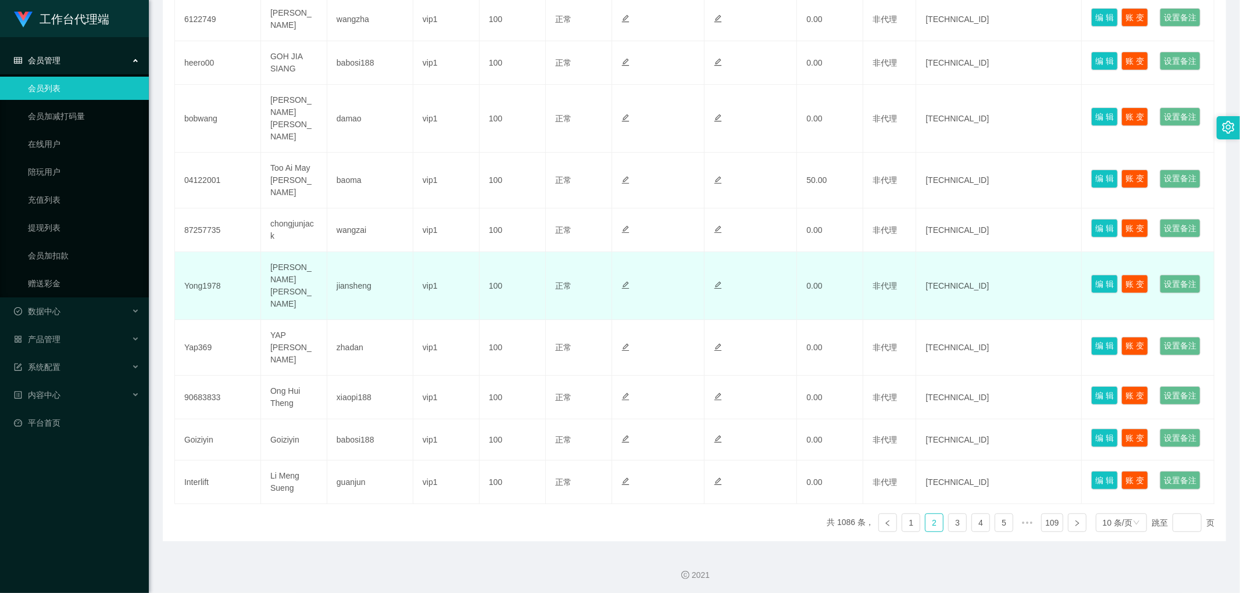
click at [207, 289] on td "Yong1978" at bounding box center [218, 286] width 86 height 68
copy td "Yong1978"
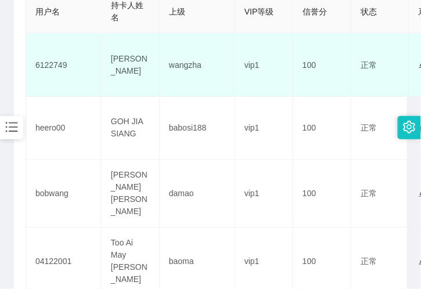
scroll to position [284, 0]
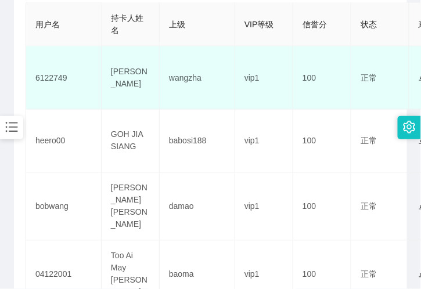
click at [77, 83] on td "6122749" at bounding box center [64, 77] width 76 height 63
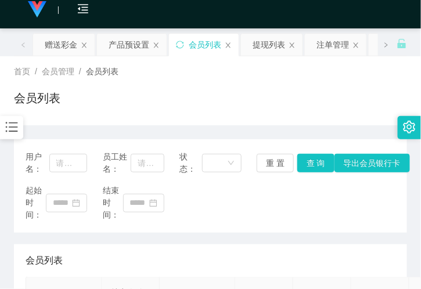
scroll to position [0, 0]
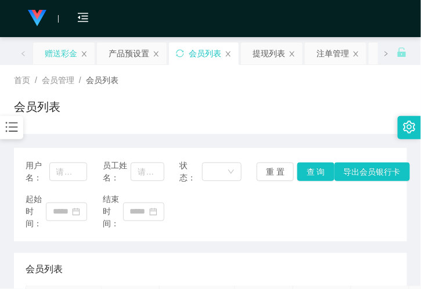
click at [63, 59] on div "赠送彩金" at bounding box center [61, 53] width 33 height 22
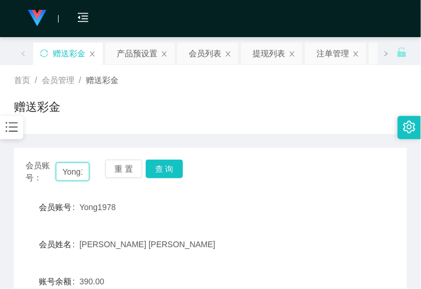
click at [67, 176] on input "Yong1978" at bounding box center [73, 172] width 34 height 19
click at [164, 160] on button "查 询" at bounding box center [164, 169] width 37 height 19
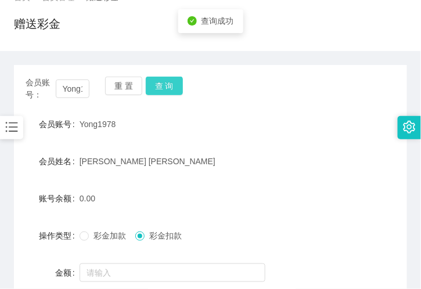
scroll to position [194, 0]
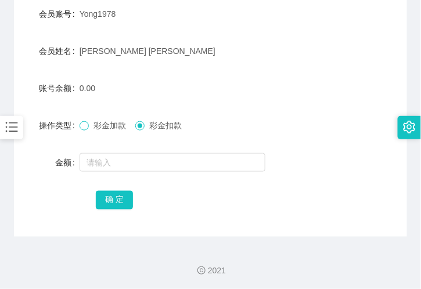
click at [86, 129] on label "彩金加款" at bounding box center [105, 126] width 51 height 12
click at [85, 129] on span at bounding box center [84, 125] width 9 height 9
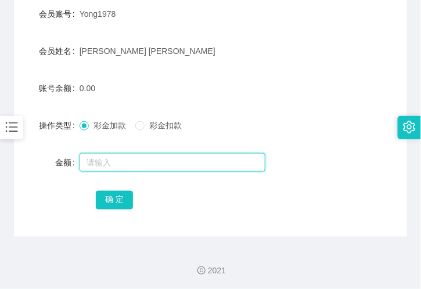
click at [103, 164] on input "text" at bounding box center [173, 162] width 186 height 19
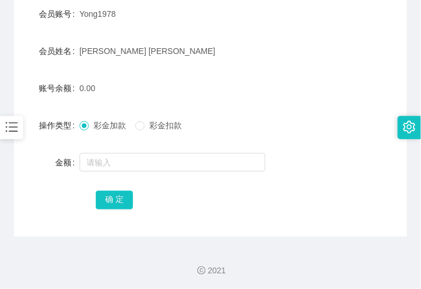
drag, startPoint x: 119, startPoint y: 106, endPoint x: 130, endPoint y: 134, distance: 29.7
click at [119, 107] on form "会员账号 Yong1978 会员姓名 [PERSON_NAME] [PERSON_NAME] 账号余额 0.00 操作类型 彩金加款 彩金扣款 金额 确 定" at bounding box center [210, 106] width 393 height 209
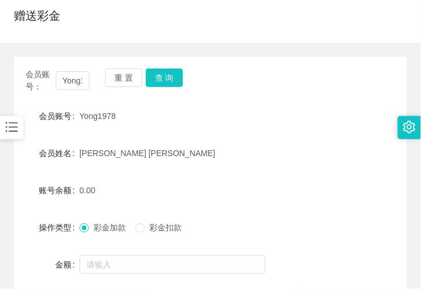
scroll to position [0, 0]
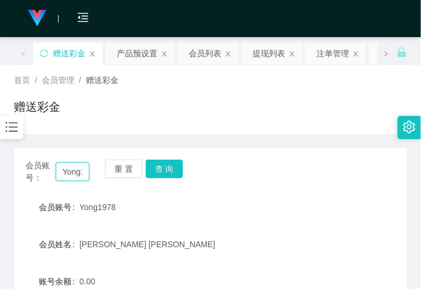
click at [71, 164] on input "Yong1978" at bounding box center [73, 172] width 34 height 19
paste input "87257735"
type input "87257735"
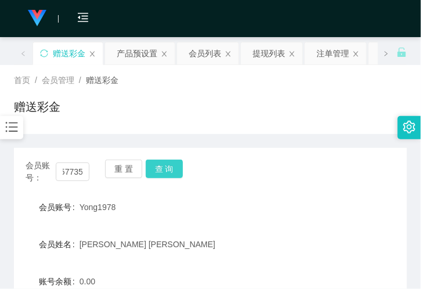
click at [157, 171] on button "查 询" at bounding box center [164, 169] width 37 height 19
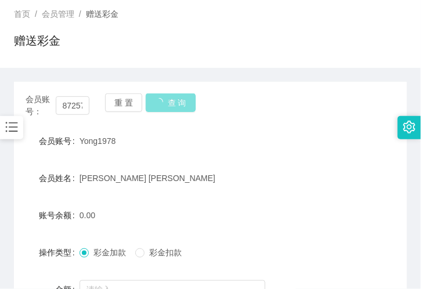
scroll to position [129, 0]
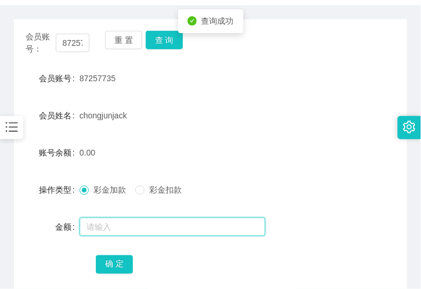
click at [113, 222] on input "text" at bounding box center [173, 227] width 186 height 19
type input "100"
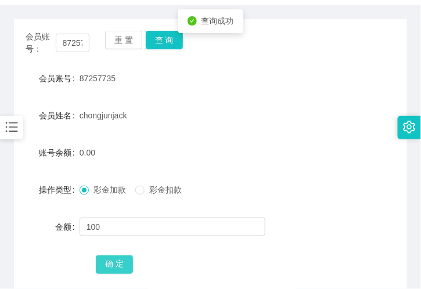
click at [114, 264] on button "确 定" at bounding box center [114, 265] width 37 height 19
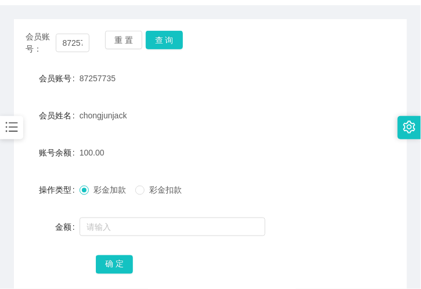
click at [135, 159] on div "100.00" at bounding box center [195, 152] width 230 height 23
click at [311, 219] on div "金额" at bounding box center [210, 227] width 393 height 23
drag, startPoint x: 126, startPoint y: 138, endPoint x: 128, endPoint y: 112, distance: 25.7
click at [126, 138] on form "会员账号 87257735 会员姓名 chongjunjack 账号余额 100.00 操作类型 彩金加款 彩金扣款 金额 确 定" at bounding box center [210, 171] width 393 height 209
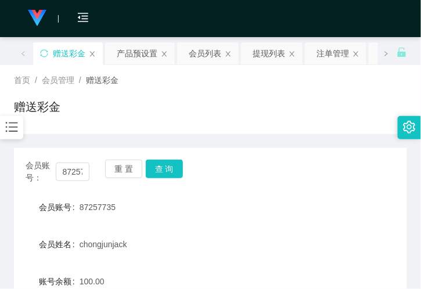
click at [146, 213] on div "87257735" at bounding box center [195, 207] width 230 height 23
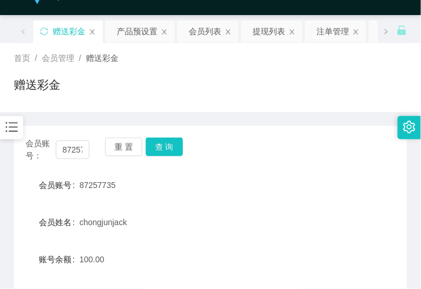
scroll to position [1, 0]
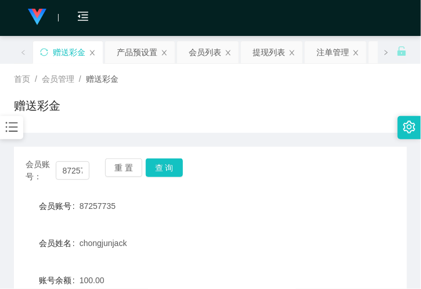
click at [199, 135] on div "会员账号： 87257735 重 置 查 询 会员账号 87257735 会员姓名 chongjunjack 账号余额 100.00 操作类型 彩金加款 彩金…" at bounding box center [210, 281] width 393 height 296
click at [227, 111] on div "赠送彩金" at bounding box center [210, 110] width 393 height 27
click at [267, 56] on div "提现列表" at bounding box center [269, 52] width 33 height 22
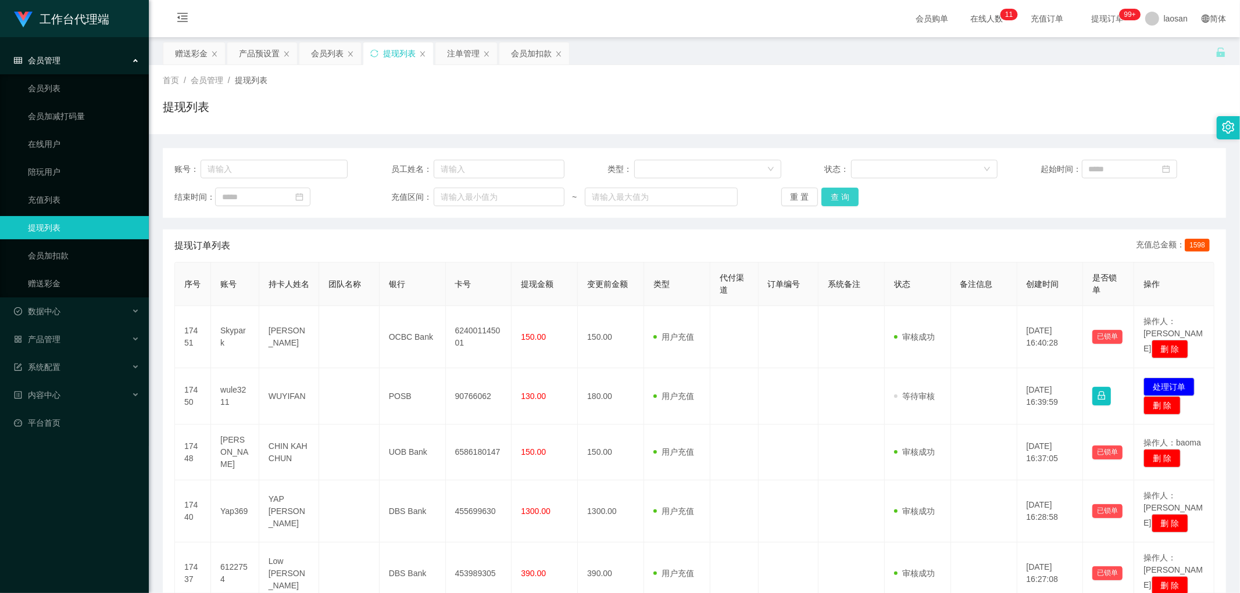
click at [421, 195] on button "查 询" at bounding box center [839, 197] width 37 height 19
click at [421, 195] on div "重 置 查 询" at bounding box center [867, 197] width 173 height 19
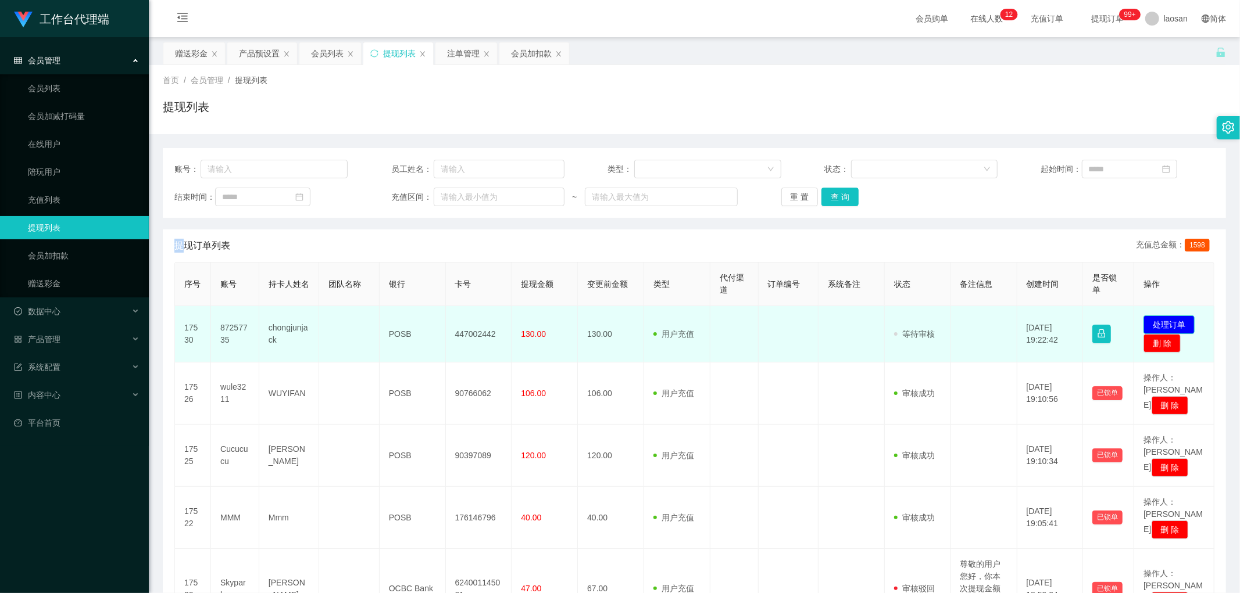
drag, startPoint x: 1152, startPoint y: 324, endPoint x: 919, endPoint y: 270, distance: 239.8
click at [421, 289] on button "处理订单" at bounding box center [1168, 325] width 51 height 19
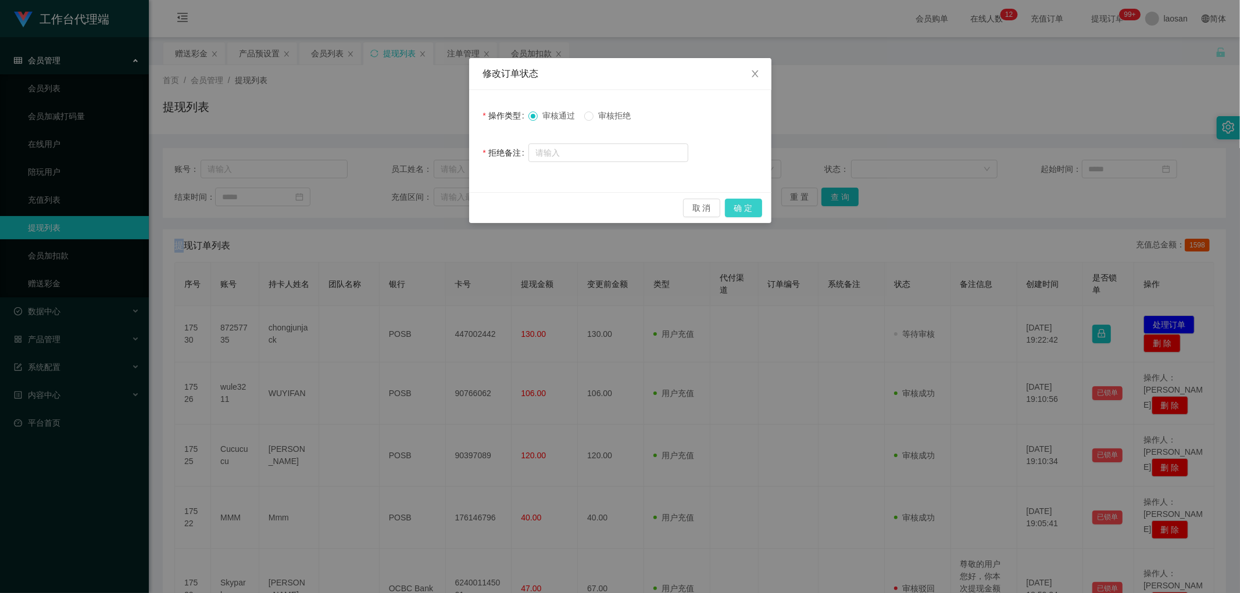
click at [421, 207] on button "确 定" at bounding box center [743, 208] width 37 height 19
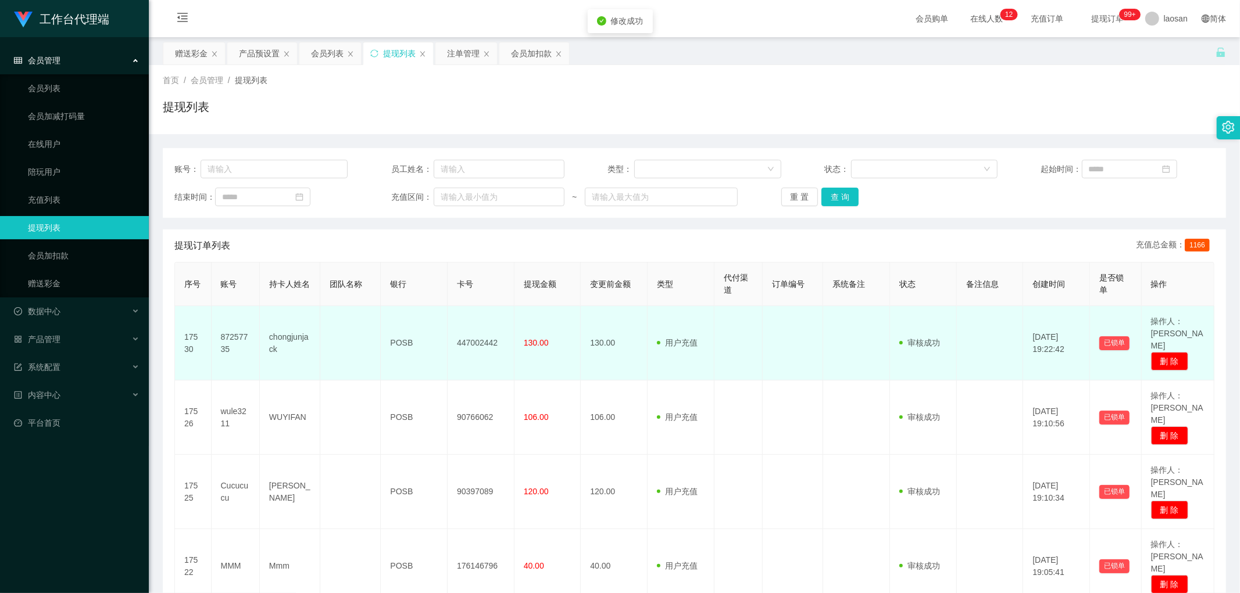
click at [421, 289] on td "447002442" at bounding box center [481, 343] width 67 height 74
copy td "447002442"
drag, startPoint x: 523, startPoint y: 338, endPoint x: 564, endPoint y: 348, distance: 41.9
click at [421, 289] on td "130.00" at bounding box center [547, 343] width 67 height 74
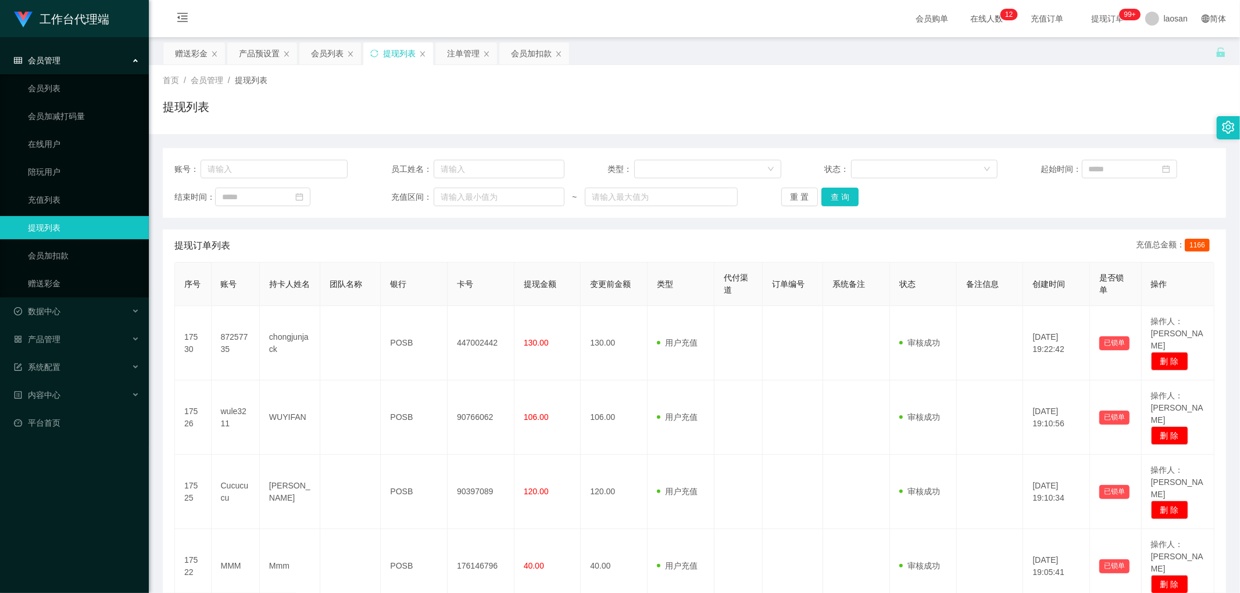
drag, startPoint x: 613, startPoint y: 339, endPoint x: 872, endPoint y: 222, distance: 285.1
click at [421, 289] on td "130.00" at bounding box center [614, 343] width 67 height 74
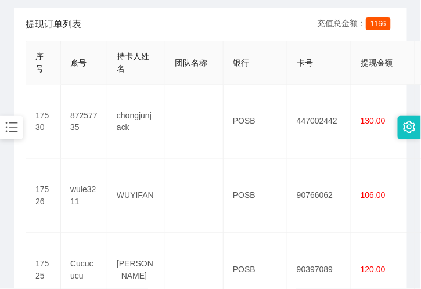
scroll to position [258, 0]
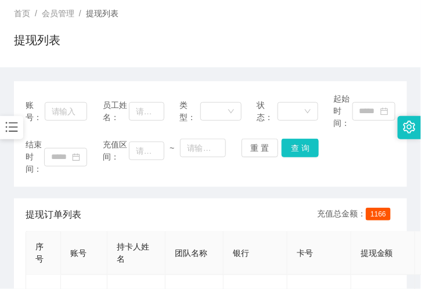
scroll to position [0, 0]
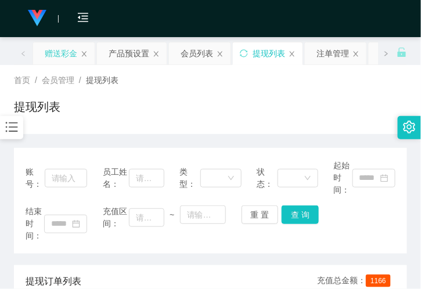
click at [71, 48] on div "赠送彩金" at bounding box center [61, 53] width 33 height 22
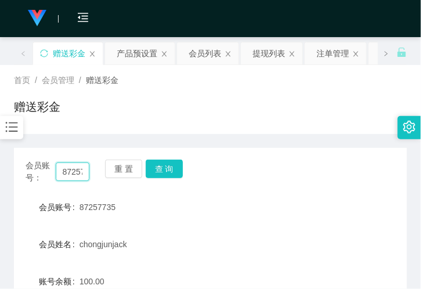
click at [84, 173] on input "87257735" at bounding box center [73, 172] width 34 height 19
click at [169, 166] on button "查 询" at bounding box center [164, 169] width 37 height 19
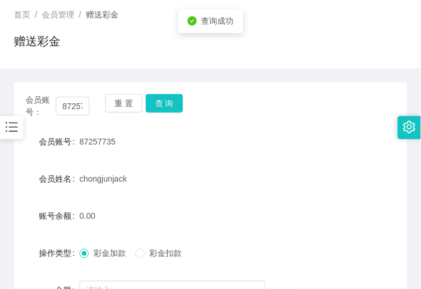
scroll to position [194, 0]
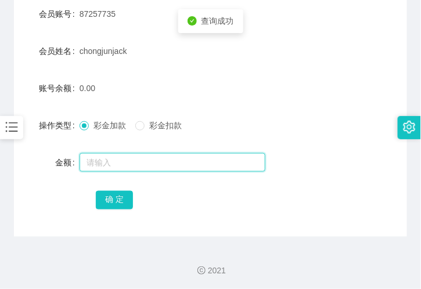
click at [99, 159] on input "text" at bounding box center [173, 162] width 186 height 19
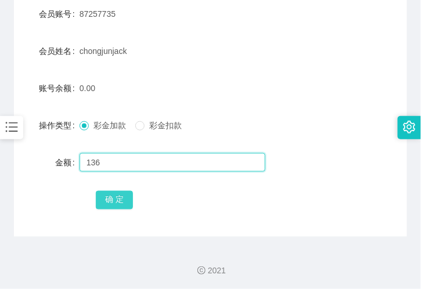
type input "136"
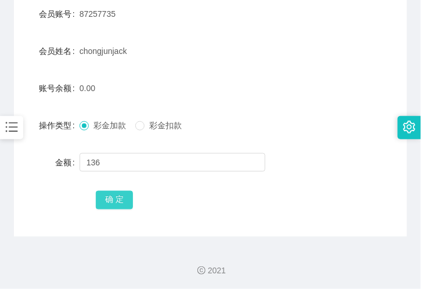
click at [124, 199] on button "确 定" at bounding box center [114, 200] width 37 height 19
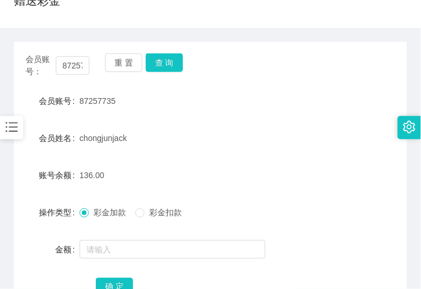
scroll to position [129, 0]
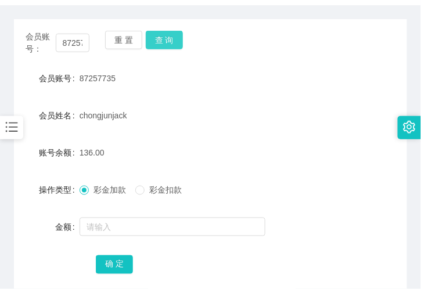
click at [146, 41] on button "查 询" at bounding box center [164, 40] width 37 height 19
click at [146, 41] on button "查 询" at bounding box center [171, 40] width 50 height 19
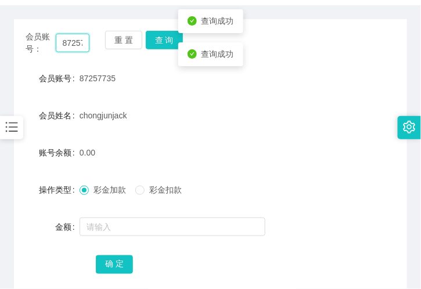
click at [70, 37] on input "87257735" at bounding box center [73, 43] width 34 height 19
paste input "Yong1978"
type input "Yong1978"
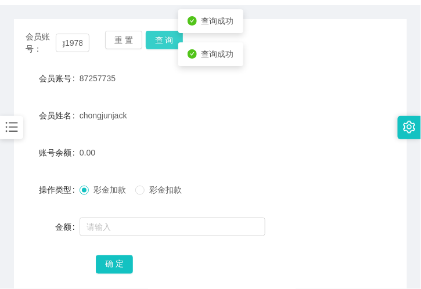
click at [164, 38] on button "查 询" at bounding box center [164, 40] width 37 height 19
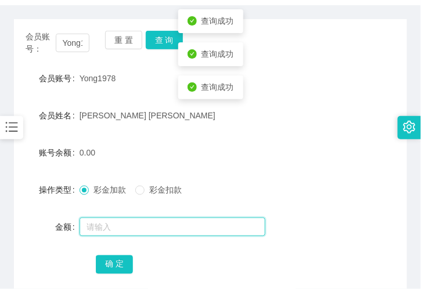
click at [118, 228] on input "text" at bounding box center [173, 227] width 186 height 19
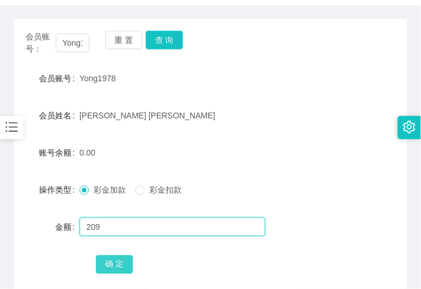
type input "209"
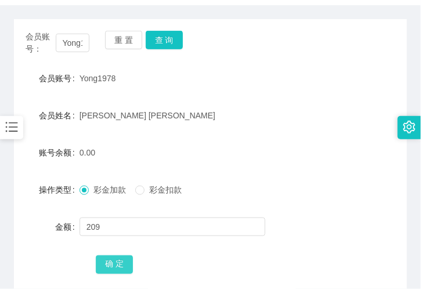
click at [105, 263] on button "确 定" at bounding box center [114, 265] width 37 height 19
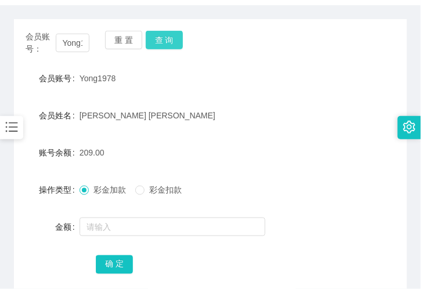
click at [171, 31] on button "查 询" at bounding box center [164, 40] width 37 height 19
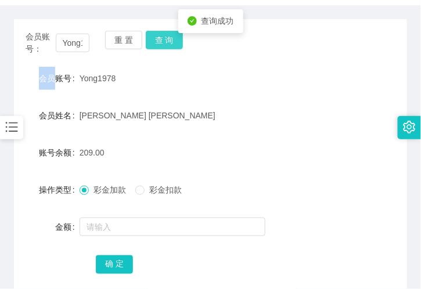
click at [171, 31] on div "会员账号： Yong1978 重 置 查 询" at bounding box center [210, 43] width 393 height 24
click at [160, 44] on button "查 询" at bounding box center [164, 40] width 37 height 19
click at [166, 31] on button "查 询" at bounding box center [164, 40] width 37 height 19
click at [164, 35] on button "查 询" at bounding box center [164, 40] width 37 height 19
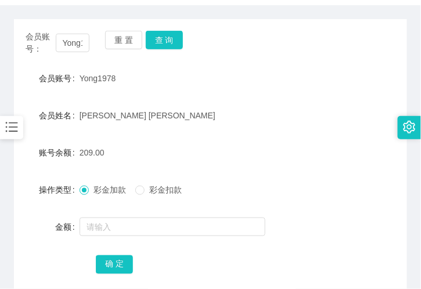
drag, startPoint x: 218, startPoint y: 109, endPoint x: 171, endPoint y: 109, distance: 46.5
click at [218, 109] on div "[PERSON_NAME] [PERSON_NAME]" at bounding box center [195, 115] width 230 height 23
click at [153, 42] on button "查 询" at bounding box center [164, 40] width 37 height 19
click at [153, 42] on div "重 置 查 询" at bounding box center [137, 43] width 64 height 24
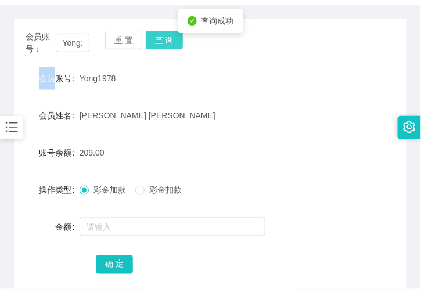
click at [153, 42] on button "查 询" at bounding box center [164, 40] width 37 height 19
click at [153, 42] on div "重 置 查 询" at bounding box center [137, 43] width 64 height 24
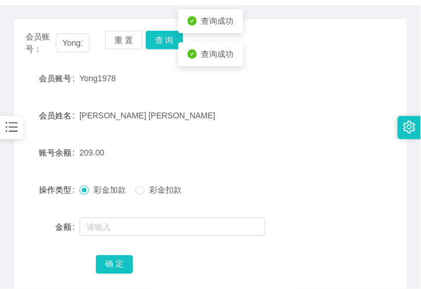
click at [182, 112] on div "[PERSON_NAME] [PERSON_NAME]" at bounding box center [195, 115] width 230 height 23
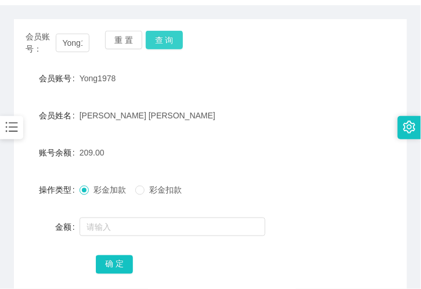
click at [163, 38] on button "查 询" at bounding box center [164, 40] width 37 height 19
click at [176, 41] on button "查 询" at bounding box center [164, 40] width 37 height 19
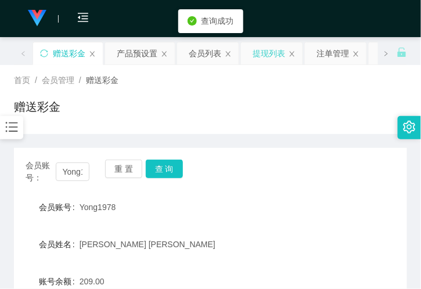
click at [281, 48] on div "提现列表" at bounding box center [269, 53] width 33 height 22
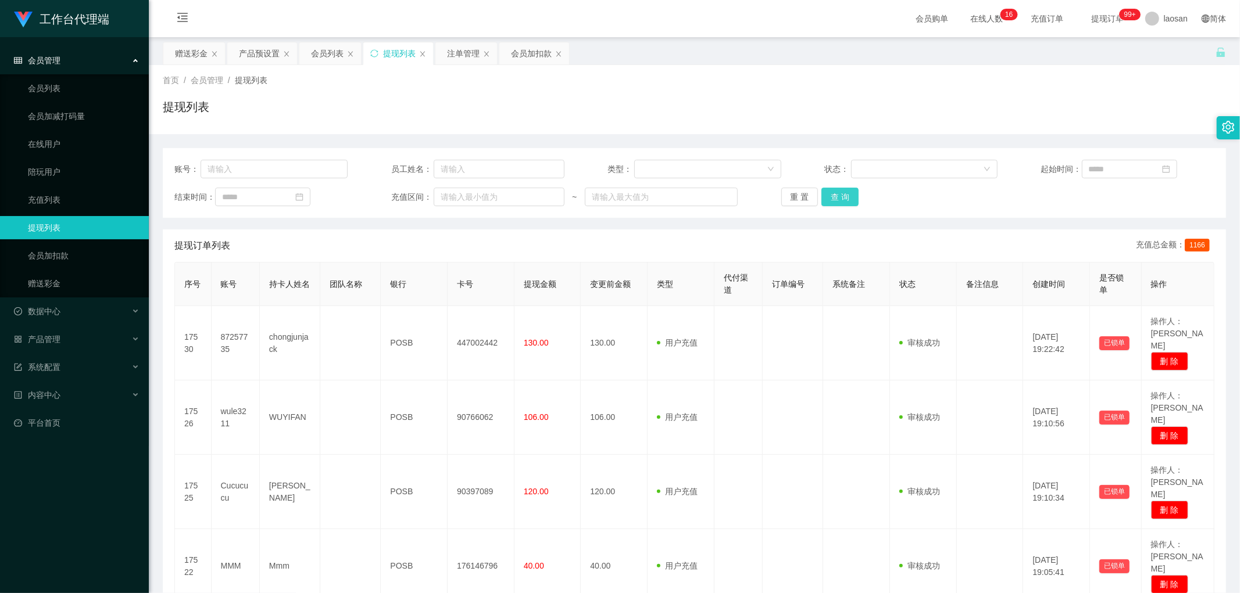
click at [421, 204] on button "查 询" at bounding box center [839, 197] width 37 height 19
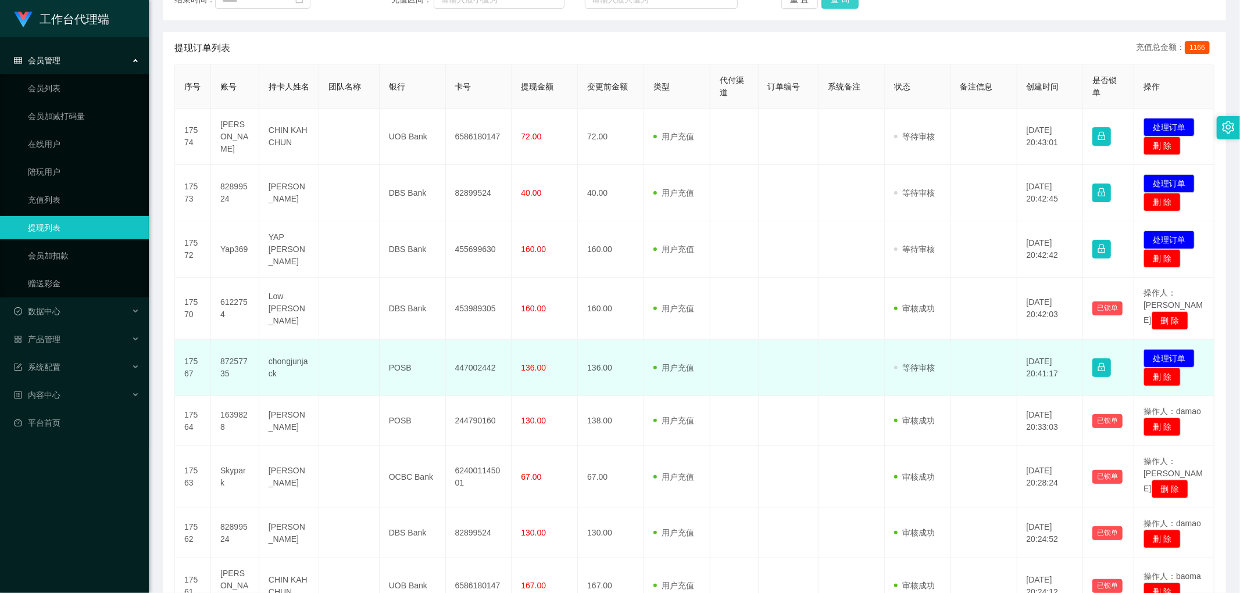
scroll to position [258, 0]
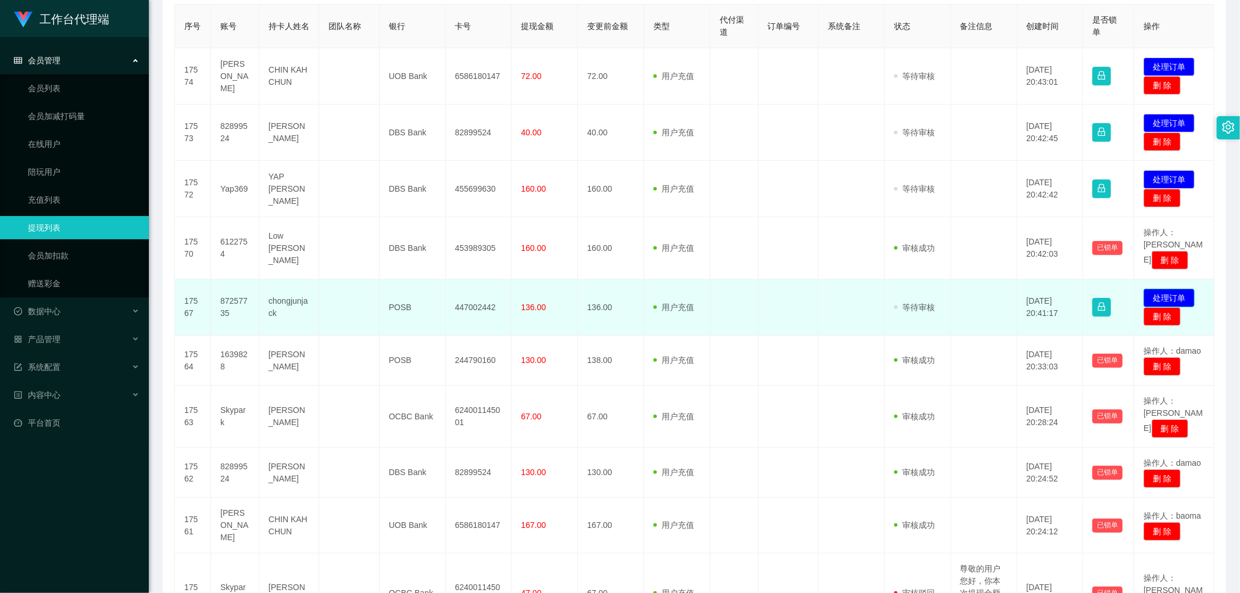
click at [421, 289] on button "处理订单" at bounding box center [1168, 298] width 51 height 19
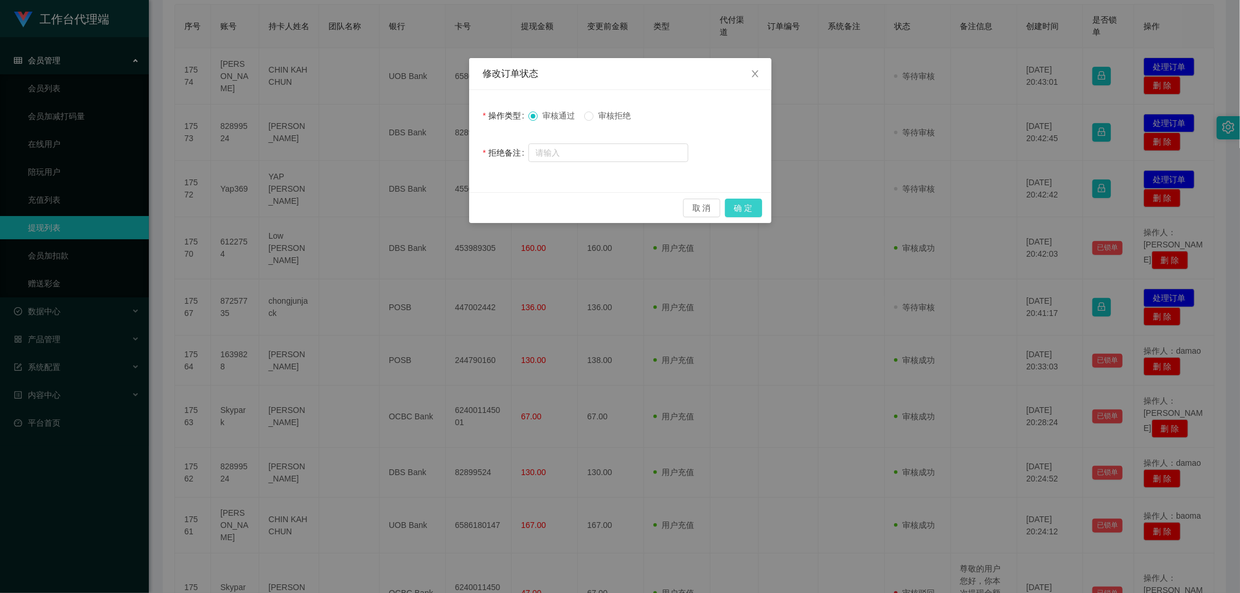
click at [421, 202] on button "确 定" at bounding box center [743, 208] width 37 height 19
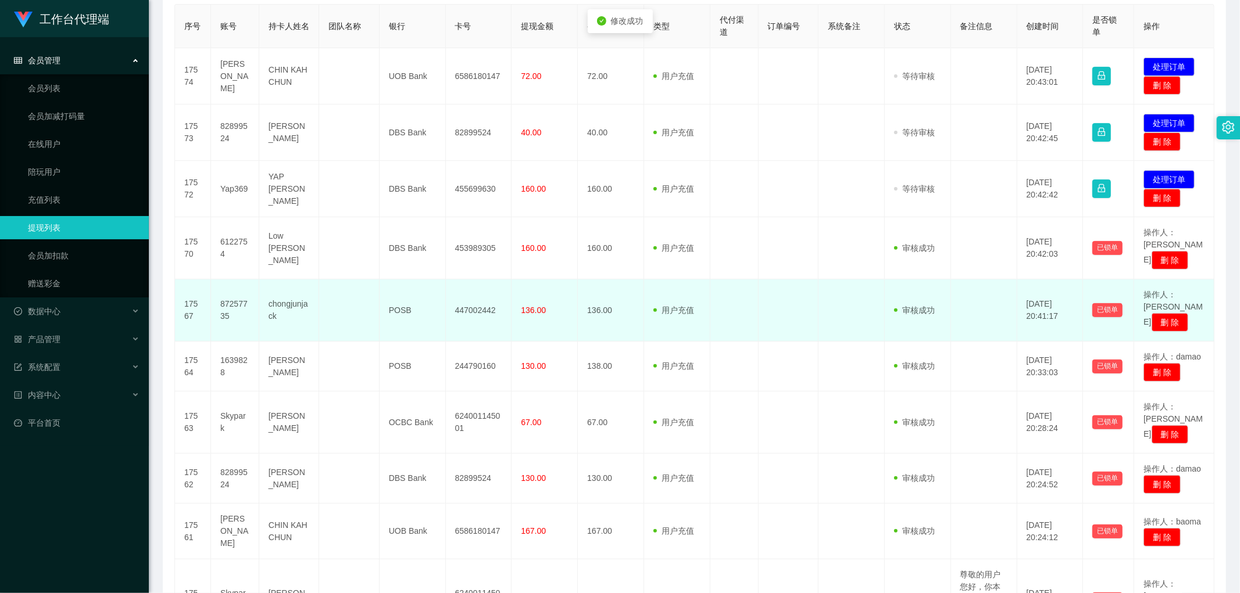
click at [421, 289] on td "447002442" at bounding box center [479, 311] width 66 height 62
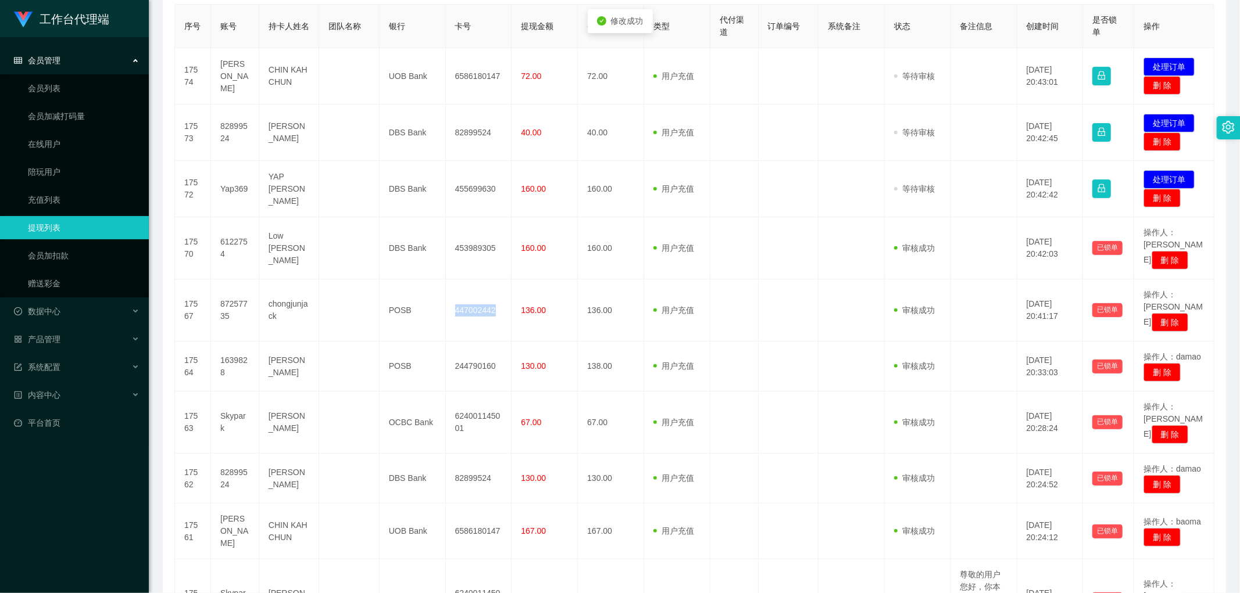
copy td "447002442"
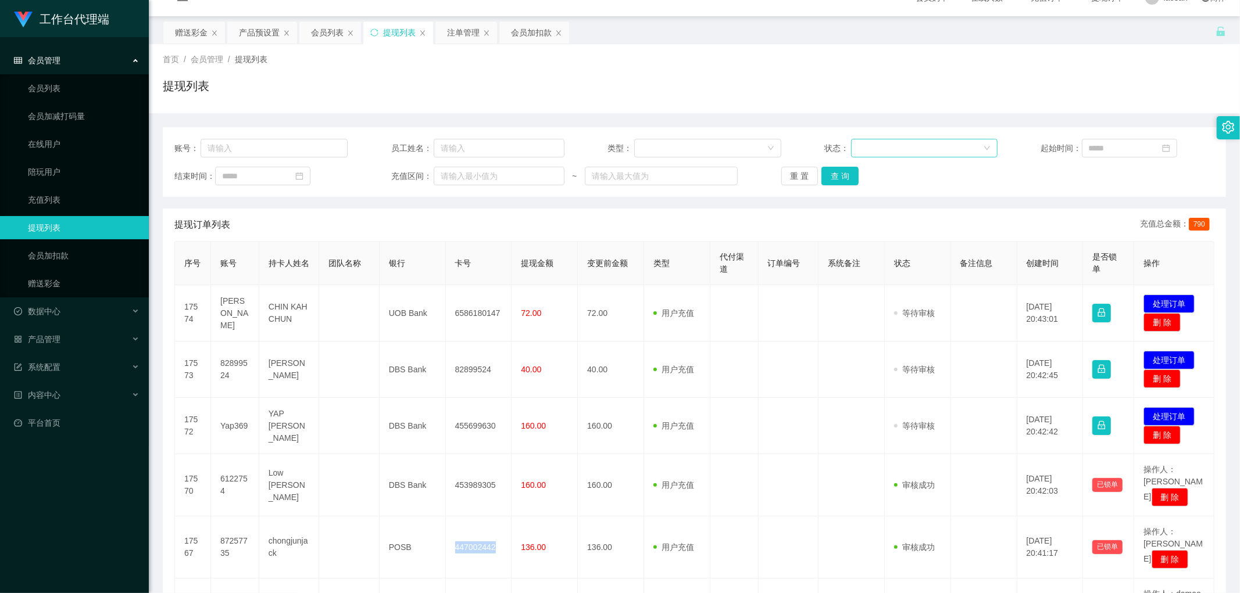
scroll to position [0, 0]
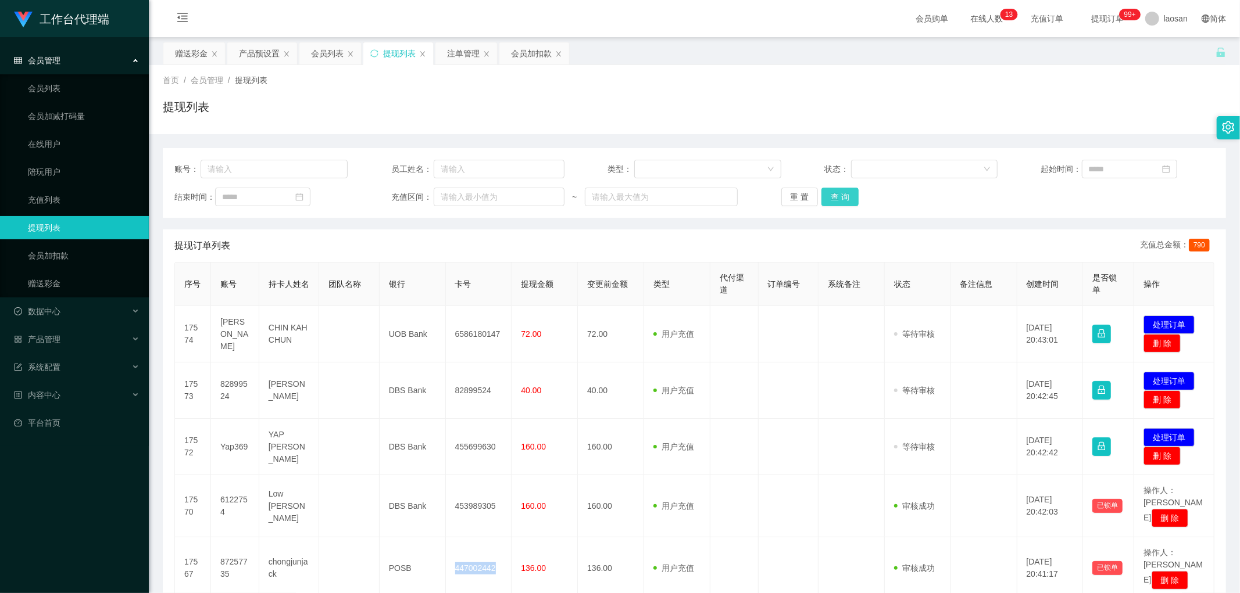
click at [421, 196] on button "查 询" at bounding box center [839, 197] width 37 height 19
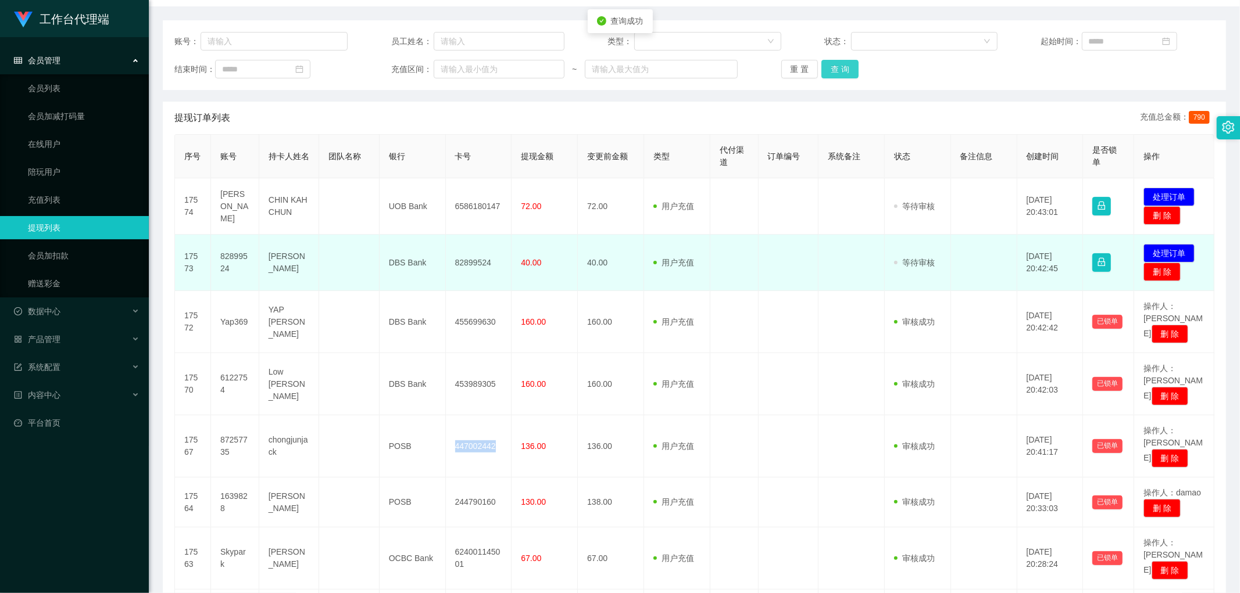
scroll to position [129, 0]
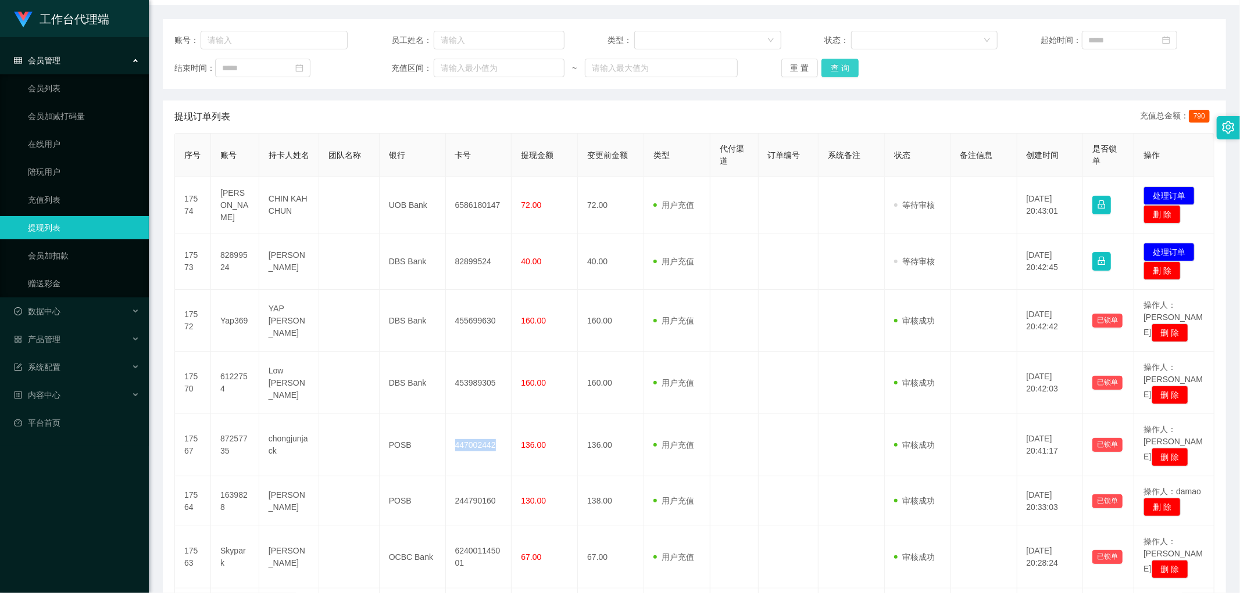
click at [421, 59] on button "查 询" at bounding box center [839, 68] width 37 height 19
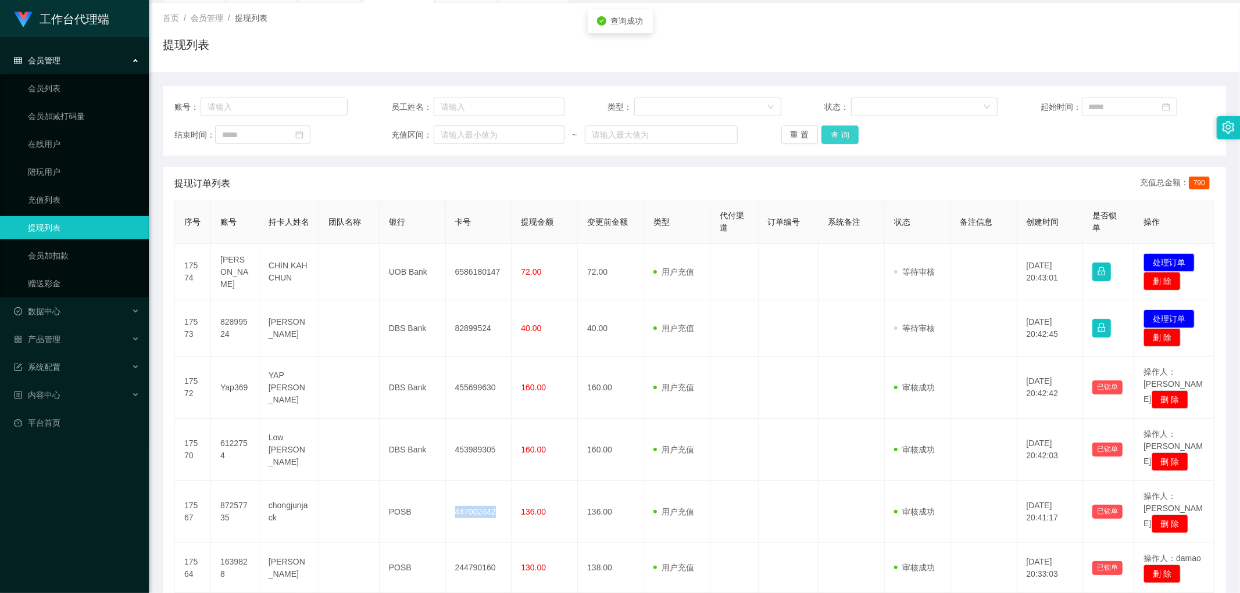
scroll to position [0, 0]
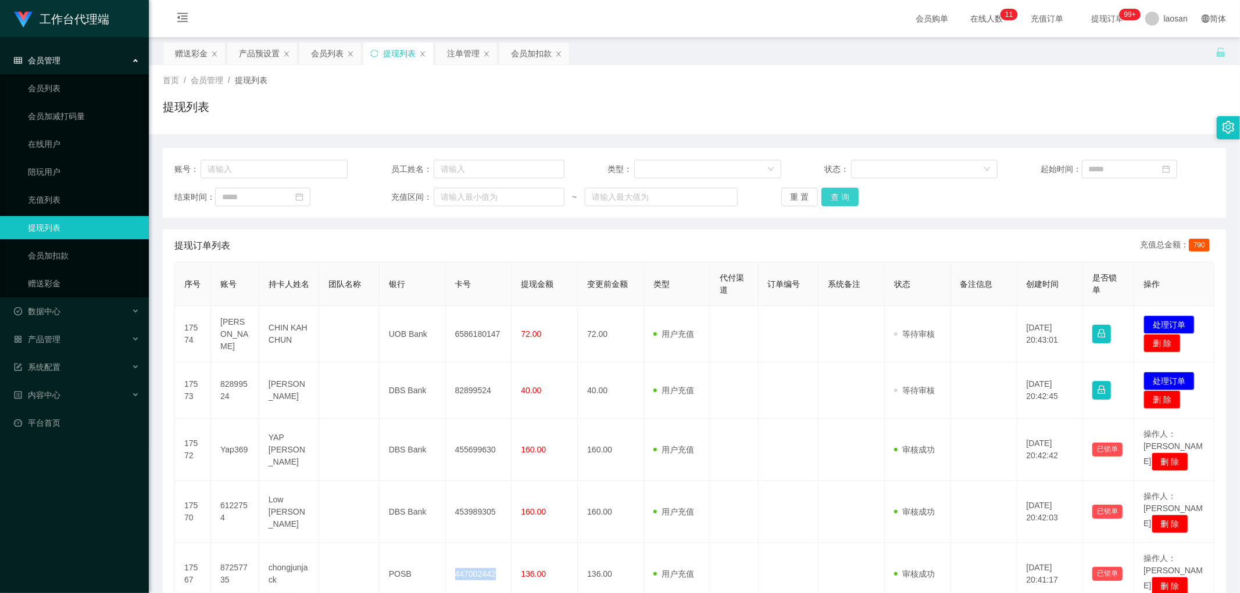
click at [421, 196] on button "查 询" at bounding box center [839, 197] width 37 height 19
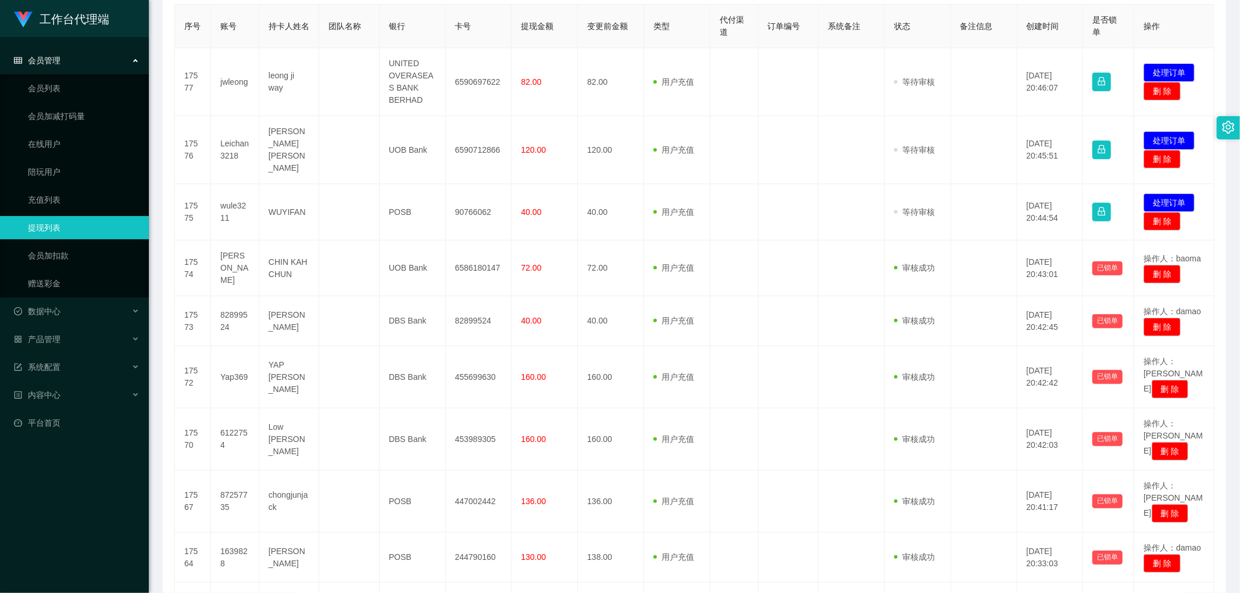
scroll to position [65, 0]
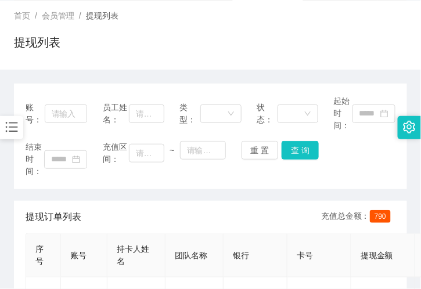
drag, startPoint x: 186, startPoint y: 45, endPoint x: 211, endPoint y: 16, distance: 37.9
click at [186, 45] on div "提现列表" at bounding box center [210, 47] width 393 height 27
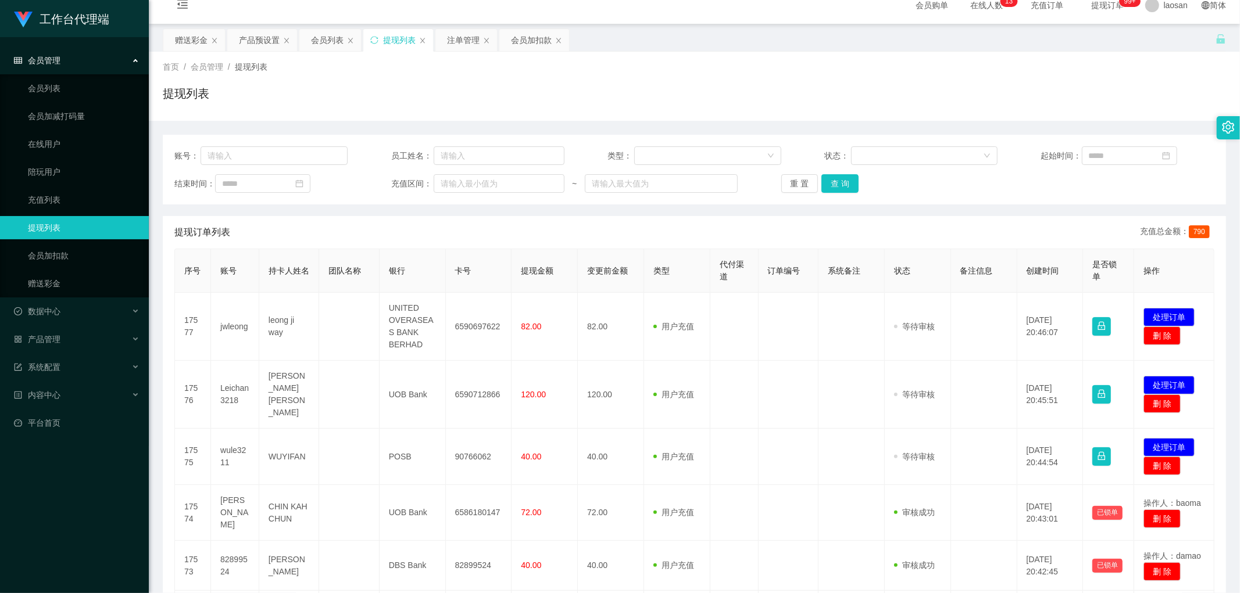
scroll to position [0, 0]
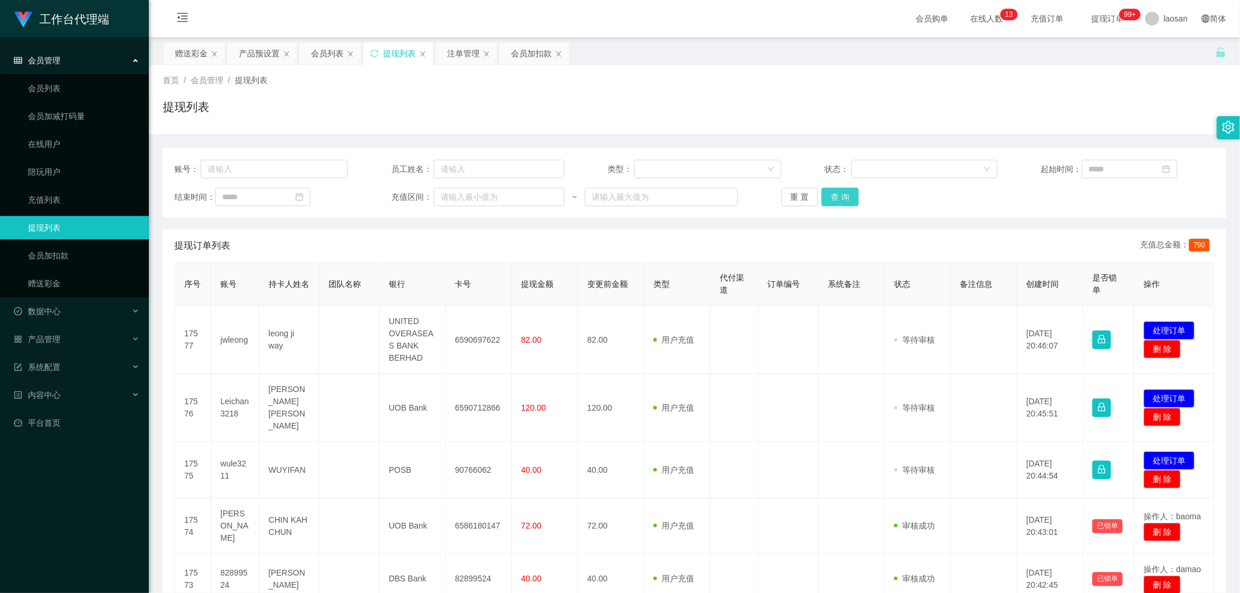
click at [421, 188] on button "查 询" at bounding box center [839, 197] width 37 height 19
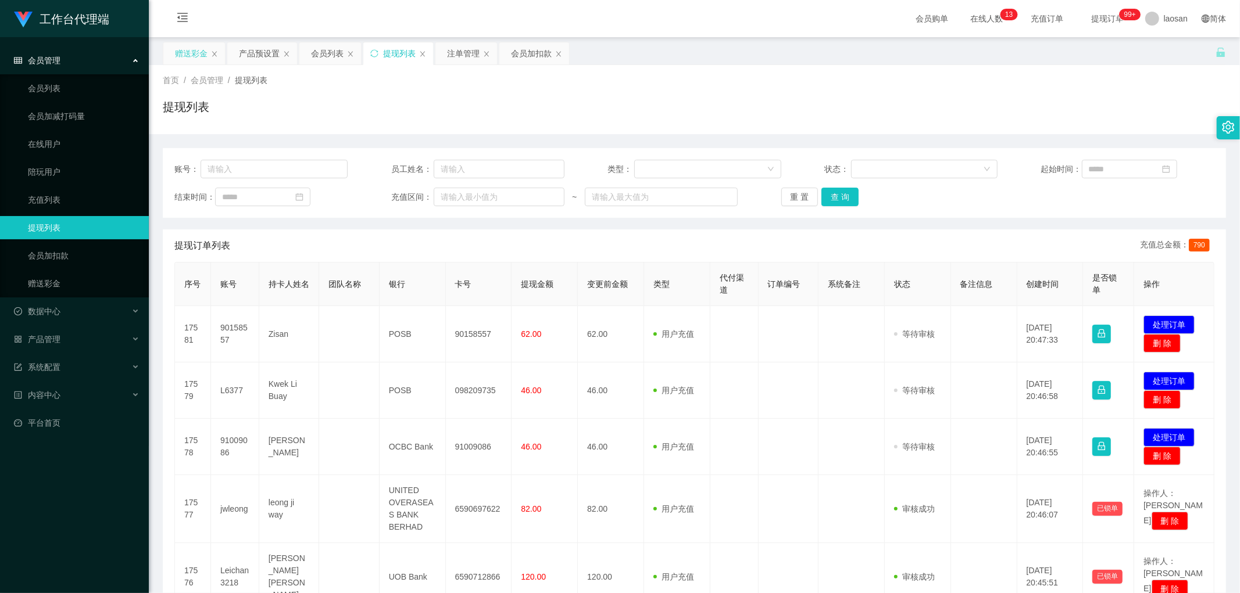
click at [205, 48] on div "赠送彩金" at bounding box center [191, 53] width 33 height 22
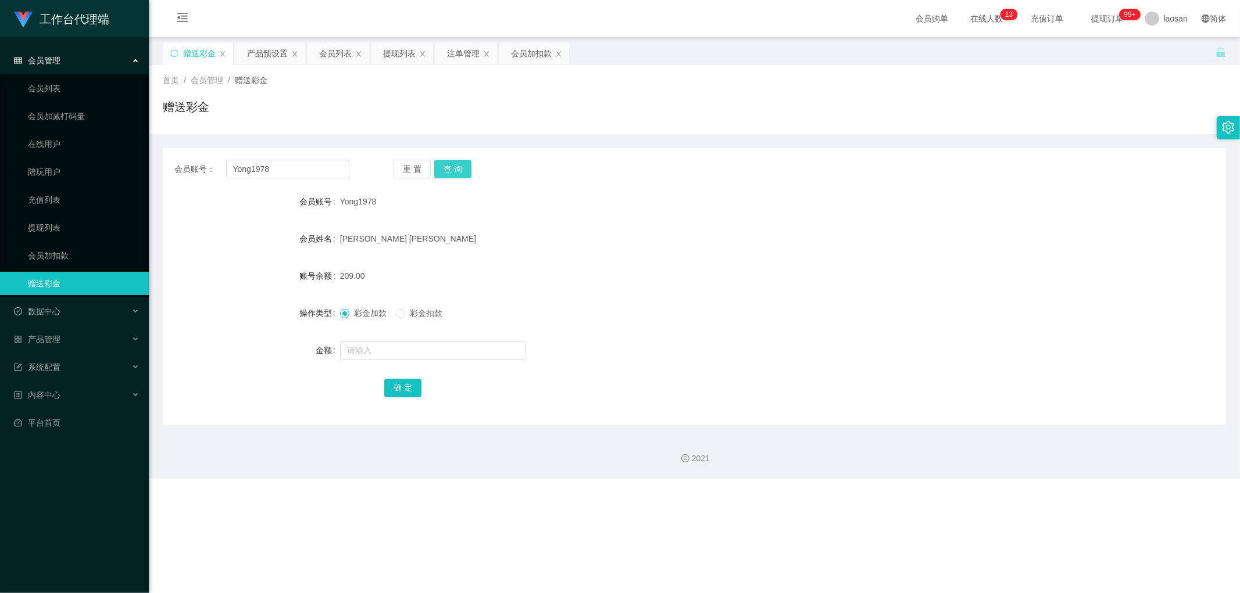
click at [421, 162] on button "查 询" at bounding box center [452, 169] width 37 height 19
click at [421, 169] on button "查 询" at bounding box center [452, 169] width 37 height 19
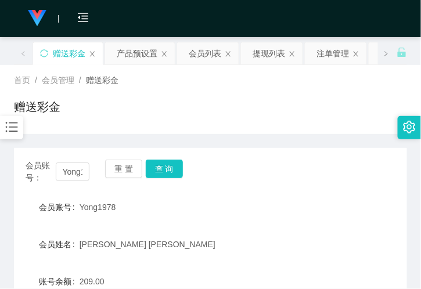
click at [81, 140] on div "会员账号： Yong1978 重 置 查 询 会员账号 Yong1978 会员姓名 [PERSON_NAME] [PERSON_NAME] 账号余额 209.…" at bounding box center [210, 282] width 393 height 296
click at [164, 170] on button "查 询" at bounding box center [164, 169] width 37 height 19
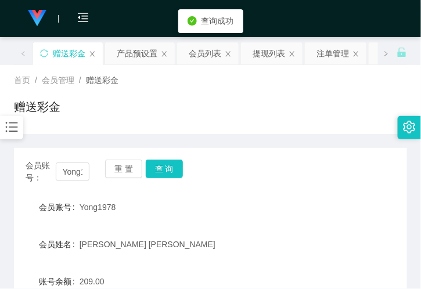
click at [185, 126] on div "首页 / 会员管理 / 赠送彩金 / 赠送彩金" at bounding box center [210, 99] width 421 height 69
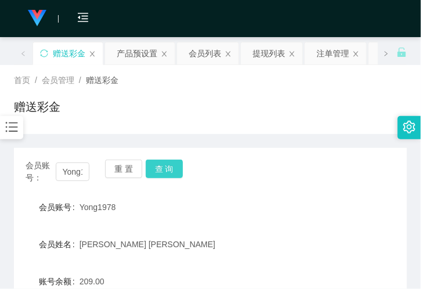
click at [167, 177] on div "会员账号： Yong1978 重 置 查 询" at bounding box center [210, 172] width 393 height 24
click at [167, 164] on button "查 询" at bounding box center [164, 169] width 37 height 19
drag, startPoint x: 167, startPoint y: 164, endPoint x: 153, endPoint y: 205, distance: 43.4
click at [166, 167] on button "查 询" at bounding box center [171, 169] width 50 height 19
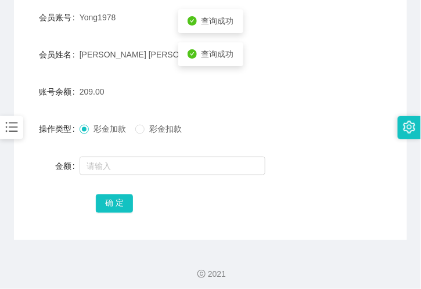
scroll to position [195, 0]
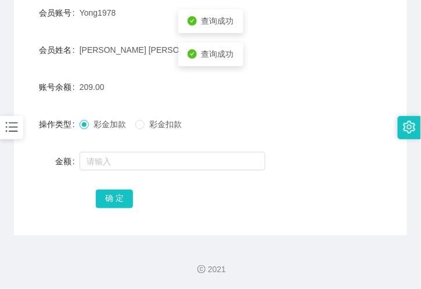
drag, startPoint x: 95, startPoint y: 92, endPoint x: 130, endPoint y: 88, distance: 34.5
click at [122, 94] on div "209.00" at bounding box center [195, 87] width 230 height 23
click at [131, 89] on div "209.00" at bounding box center [195, 87] width 230 height 23
drag, startPoint x: 132, startPoint y: 88, endPoint x: 105, endPoint y: 86, distance: 26.8
click at [131, 88] on div "209.00" at bounding box center [195, 87] width 230 height 23
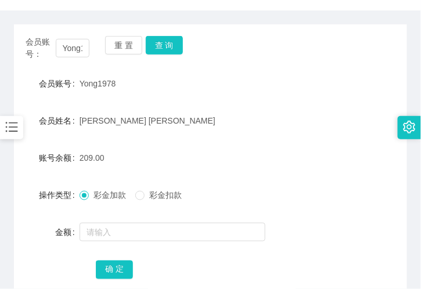
scroll to position [1, 0]
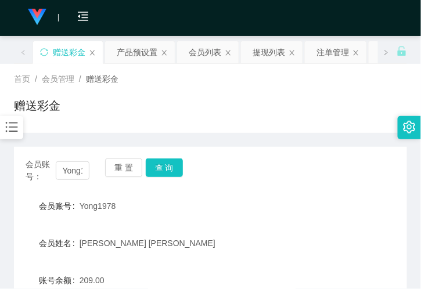
drag, startPoint x: 264, startPoint y: 55, endPoint x: 234, endPoint y: 85, distance: 43.2
click at [264, 55] on div "提现列表" at bounding box center [269, 52] width 33 height 22
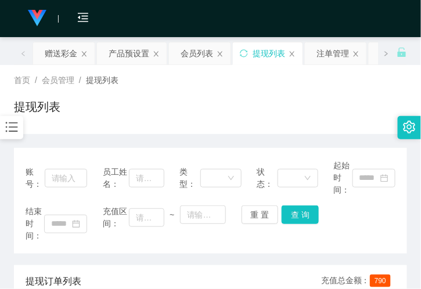
click at [120, 121] on div "提现列表" at bounding box center [210, 111] width 393 height 27
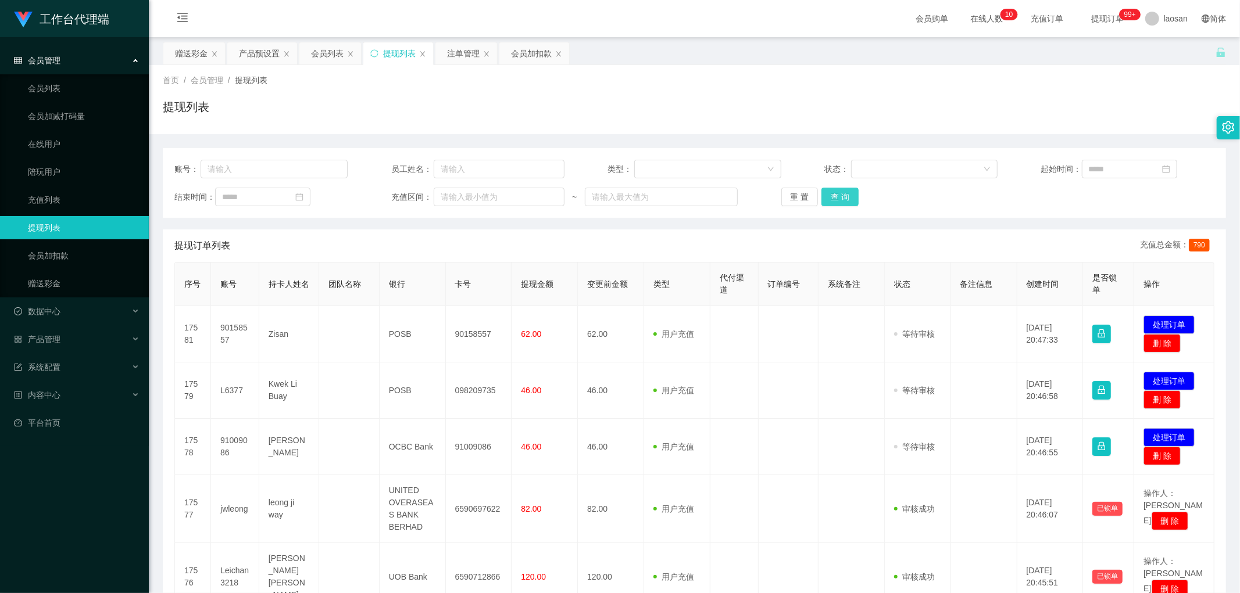
click at [421, 198] on button "查 询" at bounding box center [839, 197] width 37 height 19
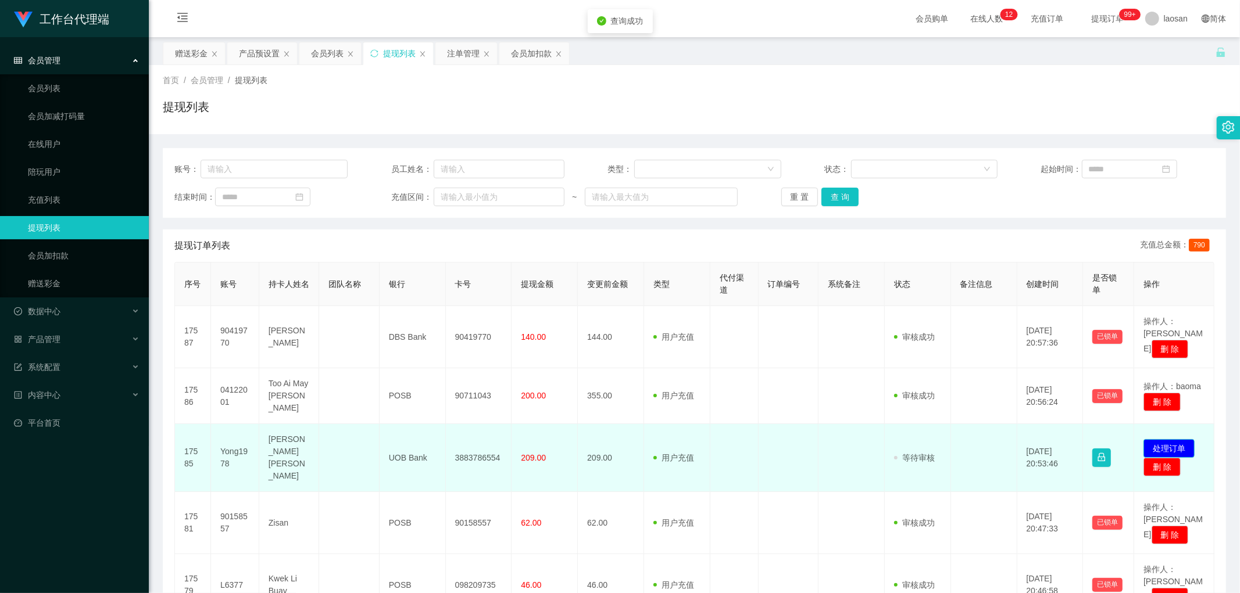
click at [421, 289] on button "处理订单" at bounding box center [1168, 448] width 51 height 19
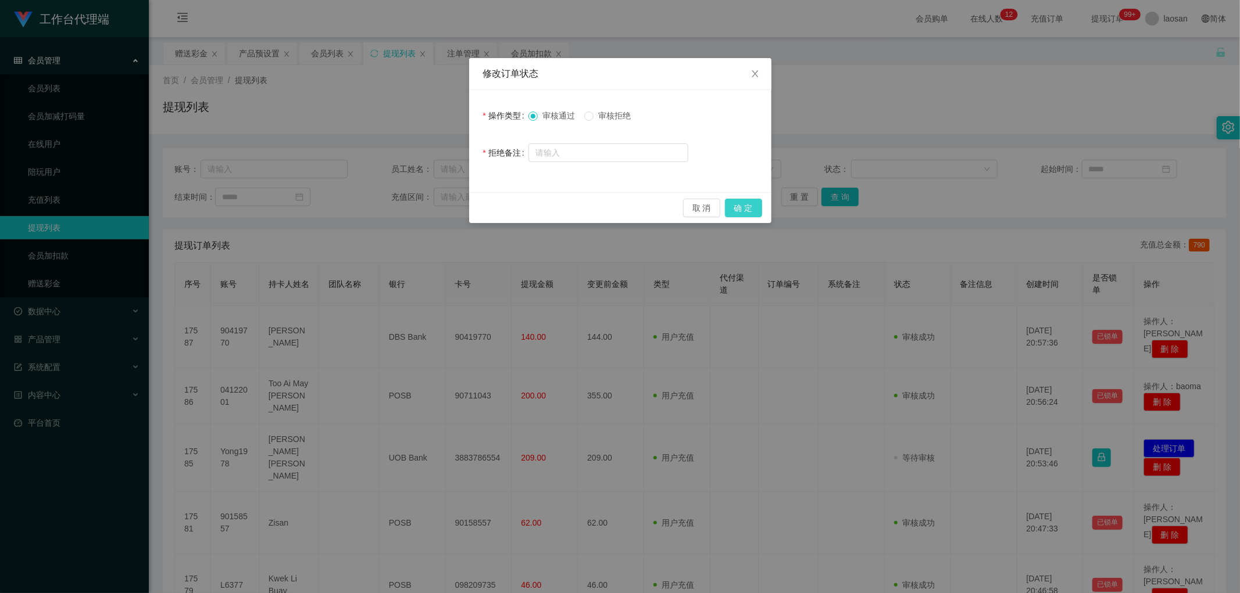
click at [421, 212] on button "确 定" at bounding box center [743, 208] width 37 height 19
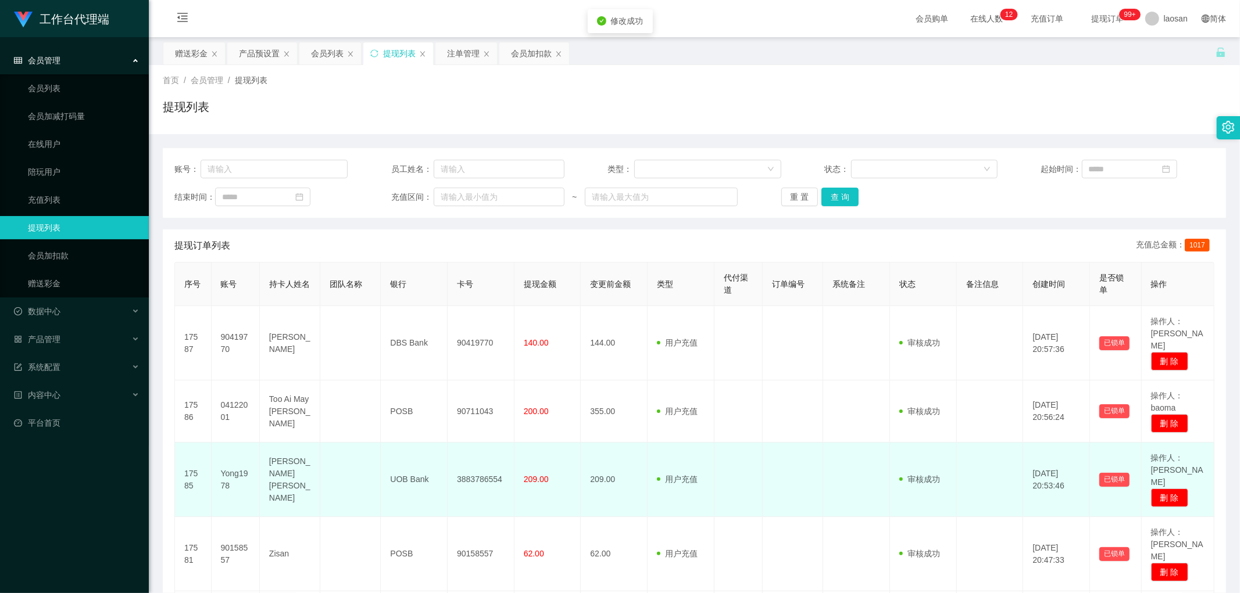
click at [421, 289] on td "3883786554" at bounding box center [481, 480] width 67 height 74
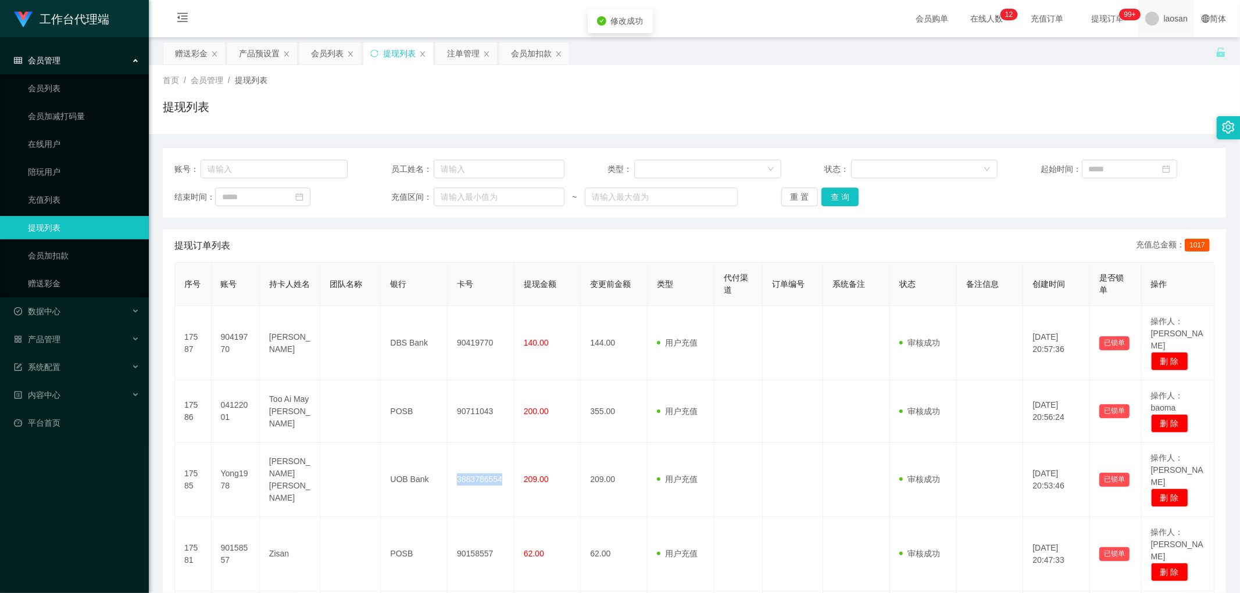
copy td "3883786554"
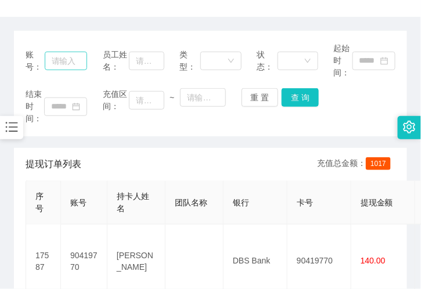
scroll to position [129, 0]
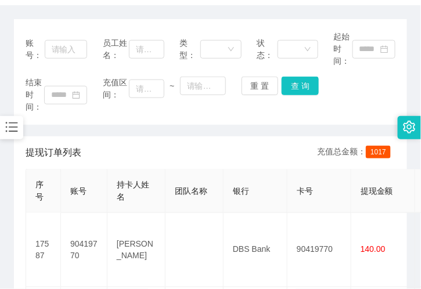
click at [108, 101] on span "充值区间：" at bounding box center [116, 89] width 26 height 24
click at [156, 122] on div "账号： 员工姓名： 类型： 状态： 起始时间： 结束时间： 充值区间： ~ 重 置 查 询" at bounding box center [210, 72] width 393 height 106
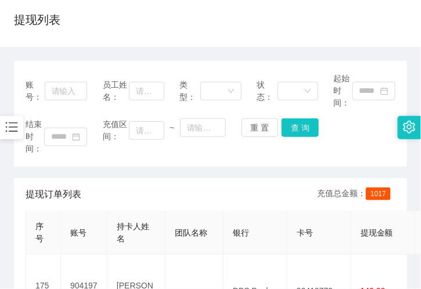
scroll to position [0, 0]
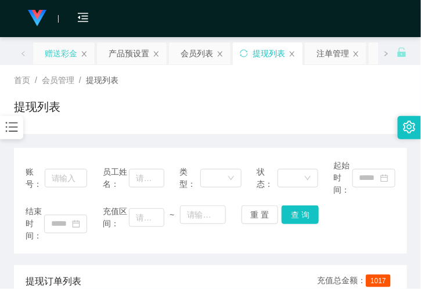
click at [64, 51] on div "赠送彩金" at bounding box center [61, 53] width 33 height 22
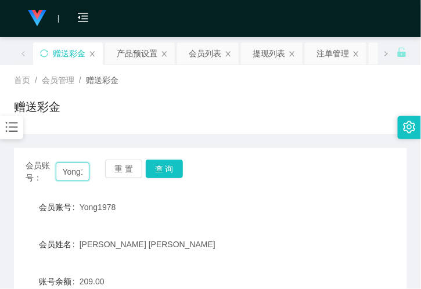
drag, startPoint x: 81, startPoint y: 171, endPoint x: 54, endPoint y: 176, distance: 27.7
click at [54, 176] on div "会员账号： Yong1978" at bounding box center [58, 172] width 64 height 24
click at [68, 175] on input "Yong1978" at bounding box center [73, 172] width 34 height 19
type input "ng1978"
click at [77, 175] on input "ng1978" at bounding box center [73, 172] width 34 height 19
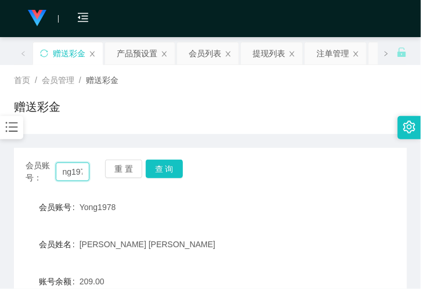
click at [77, 175] on input "ng1978" at bounding box center [73, 172] width 34 height 19
type input "87257735"
click at [157, 170] on button "查 询" at bounding box center [164, 169] width 37 height 19
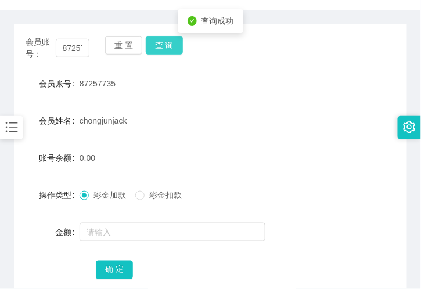
scroll to position [194, 0]
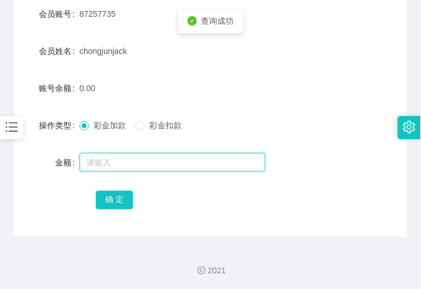
click at [118, 163] on input "text" at bounding box center [173, 162] width 186 height 19
click at [123, 166] on input "text" at bounding box center [173, 162] width 186 height 19
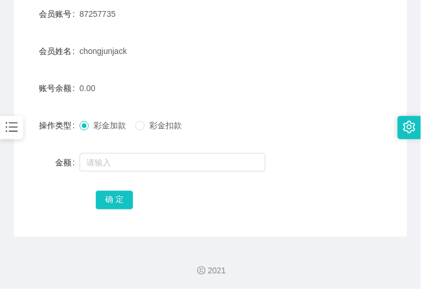
click at [118, 42] on div "chongjunjack" at bounding box center [195, 51] width 230 height 23
